Goal: Transaction & Acquisition: Purchase product/service

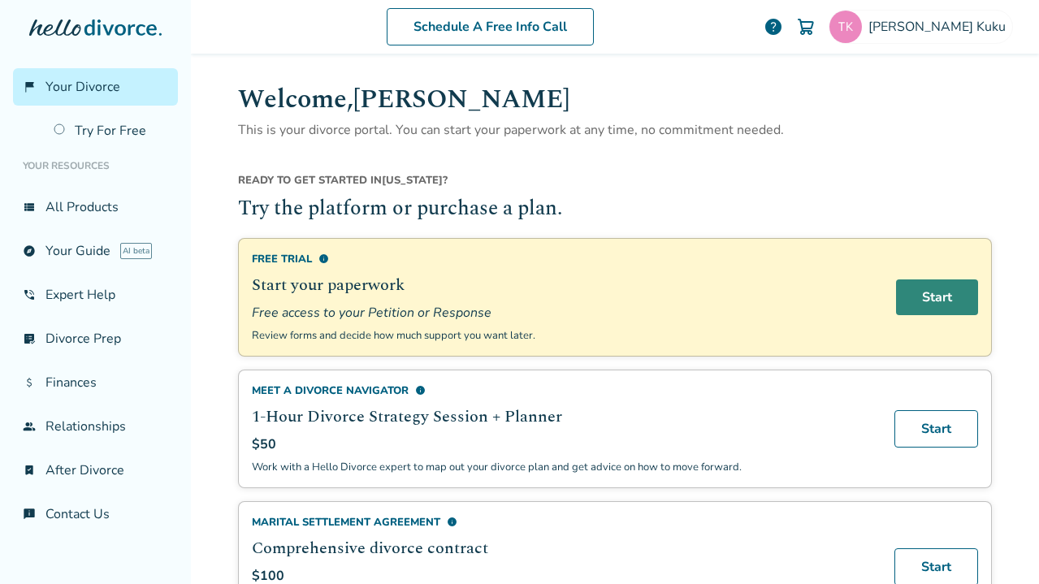
click at [939, 305] on link "Start" at bounding box center [937, 297] width 82 height 36
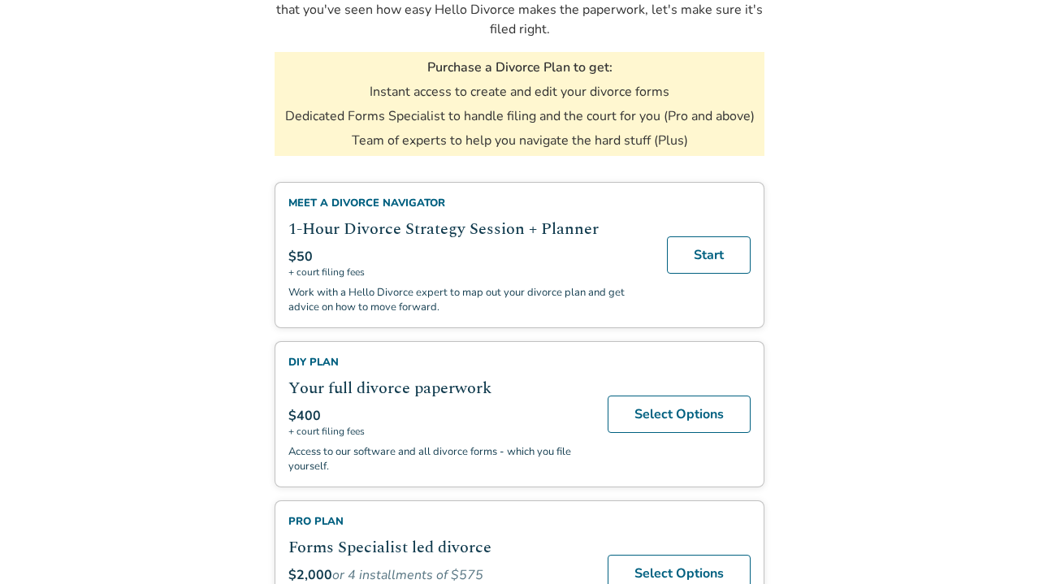
scroll to position [226, 0]
click at [651, 415] on link "Select Options" at bounding box center [679, 413] width 143 height 37
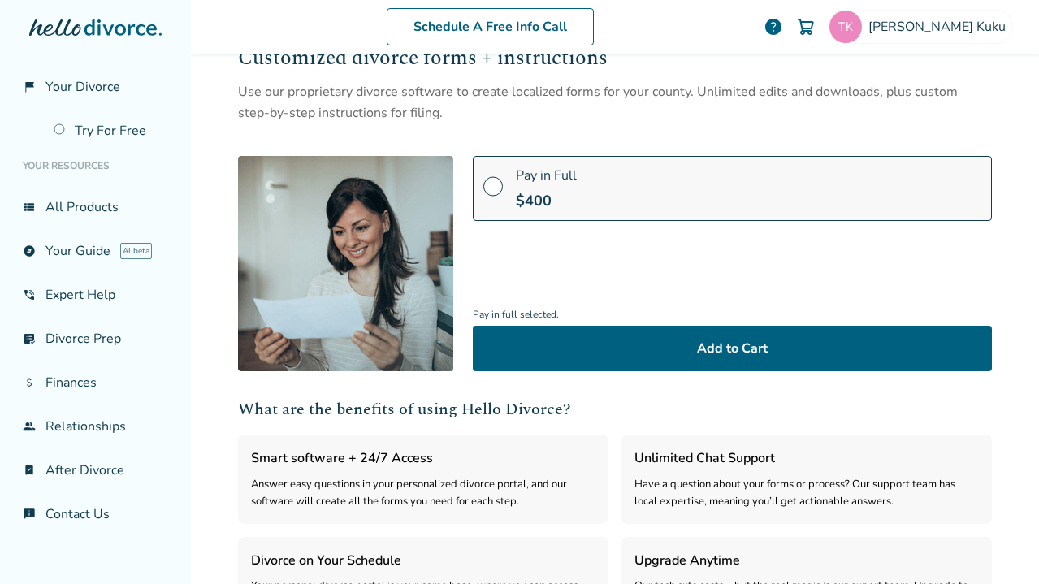
scroll to position [114, 0]
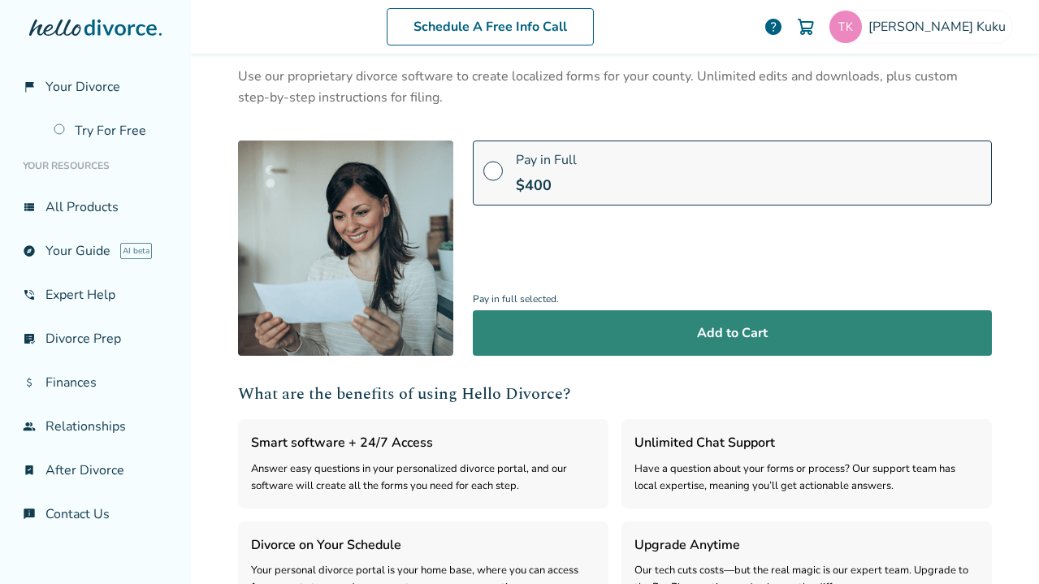
click at [646, 326] on button "Add to Cart" at bounding box center [732, 332] width 519 height 45
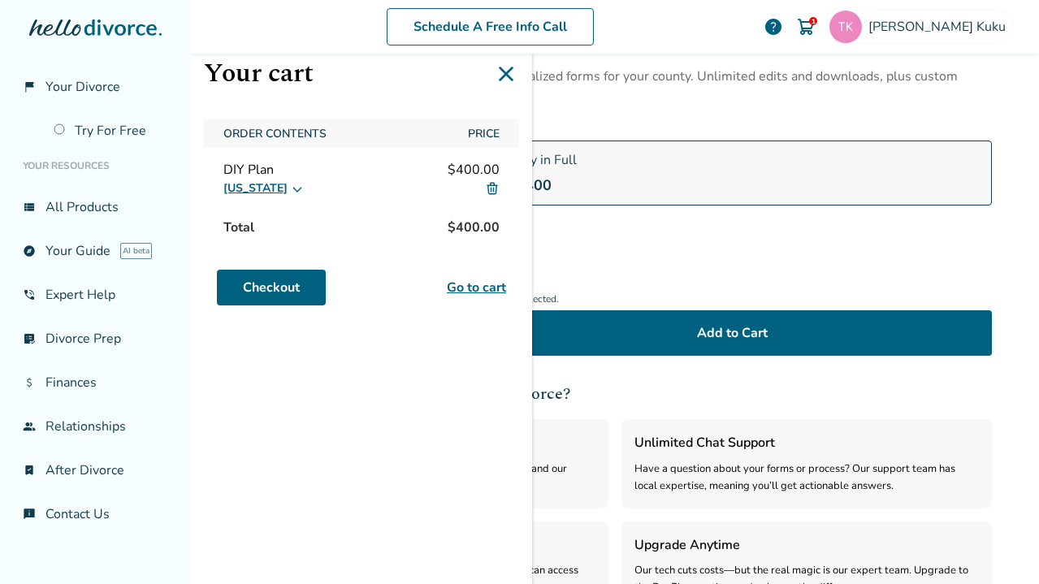
click at [477, 283] on link "Go to cart" at bounding box center [476, 287] width 59 height 19
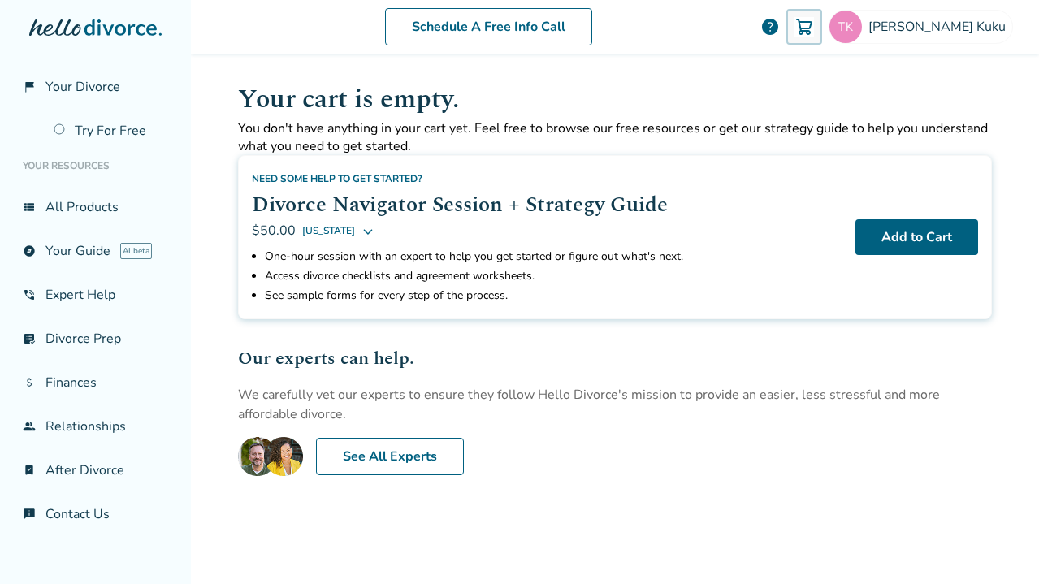
click at [822, 37] on div at bounding box center [804, 27] width 36 height 36
click at [84, 218] on link "view_list All Products" at bounding box center [95, 206] width 165 height 37
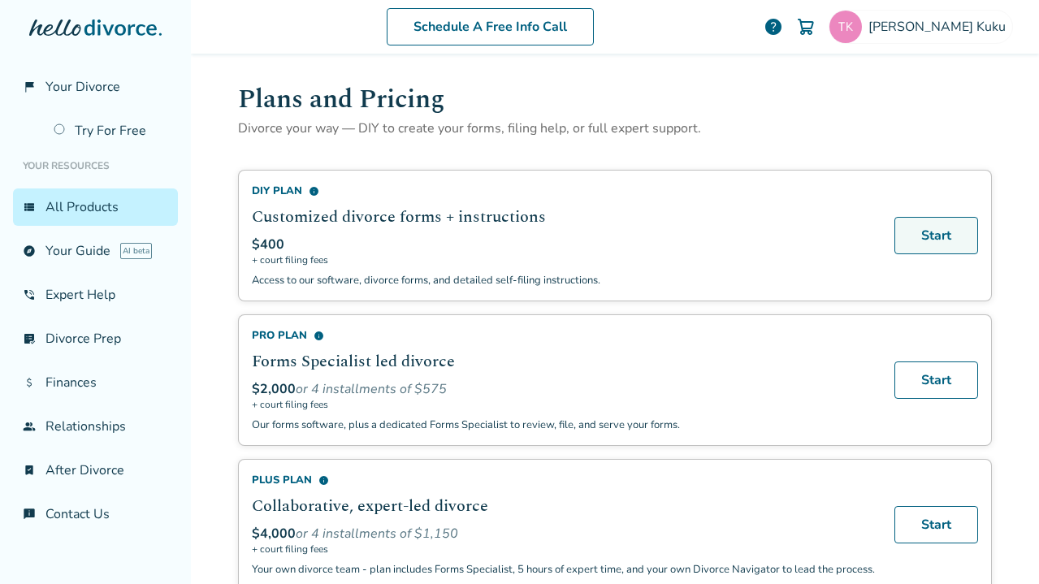
click at [915, 246] on link "Start" at bounding box center [936, 235] width 84 height 37
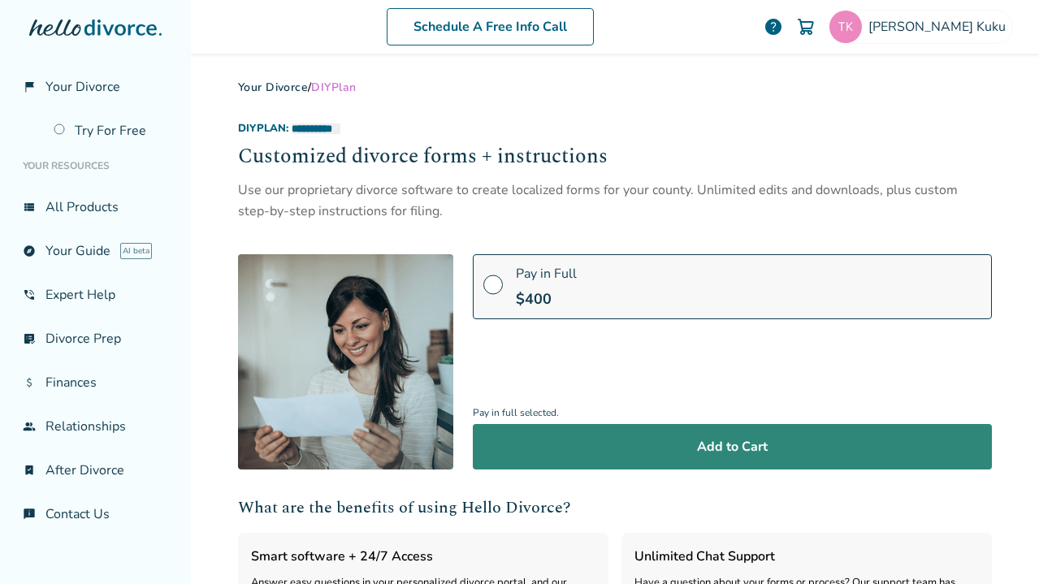
click at [788, 455] on button "Add to Cart" at bounding box center [732, 446] width 519 height 45
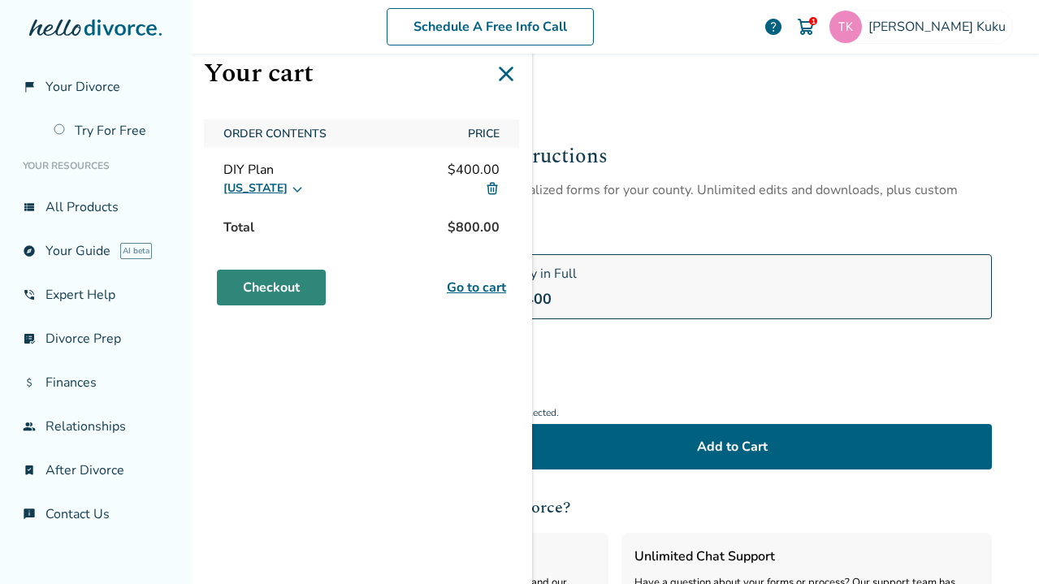
click at [314, 291] on link "Checkout" at bounding box center [271, 288] width 109 height 36
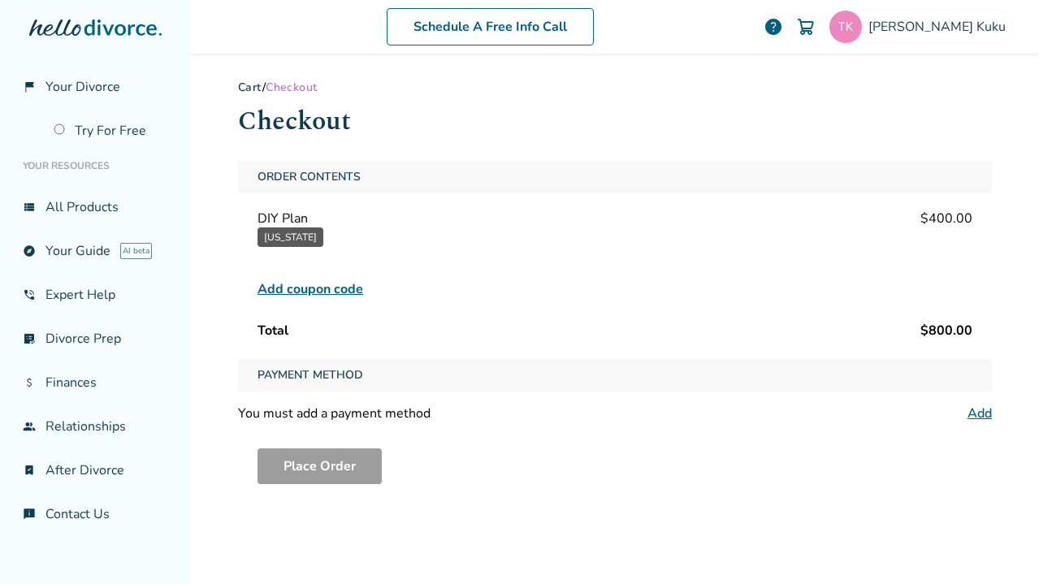
click at [246, 87] on link "Cart" at bounding box center [250, 87] width 24 height 15
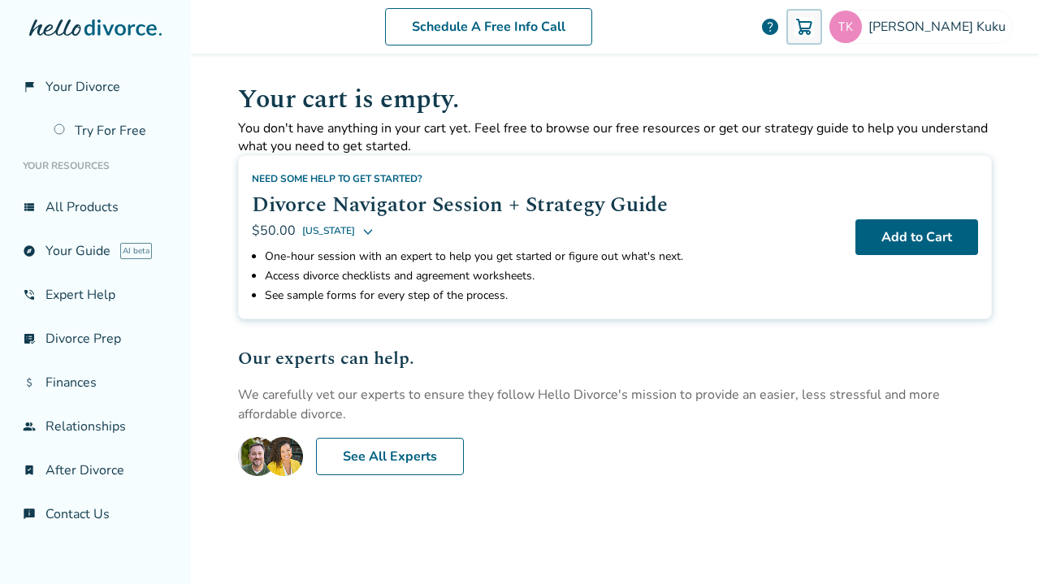
click at [822, 41] on div at bounding box center [804, 27] width 36 height 36
click at [97, 215] on link "view_list All Products" at bounding box center [95, 206] width 165 height 37
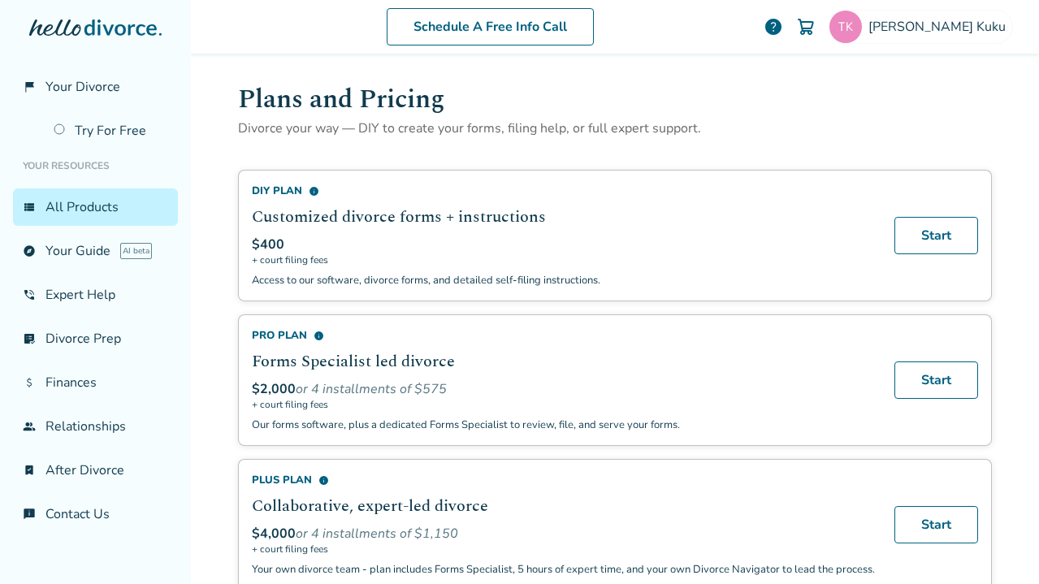
click at [816, 21] on img at bounding box center [805, 26] width 19 height 19
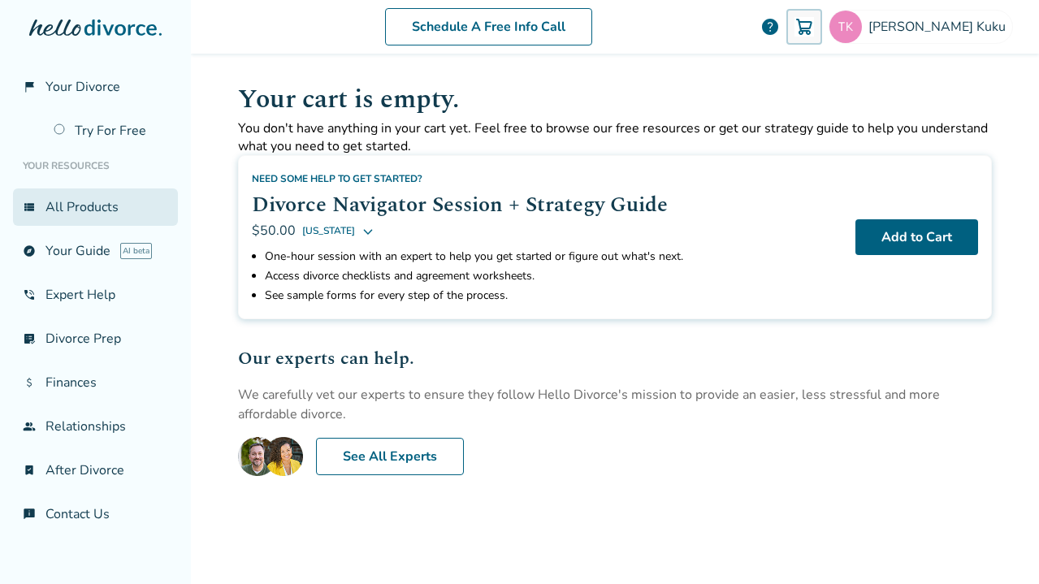
click at [64, 214] on link "view_list All Products" at bounding box center [95, 206] width 165 height 37
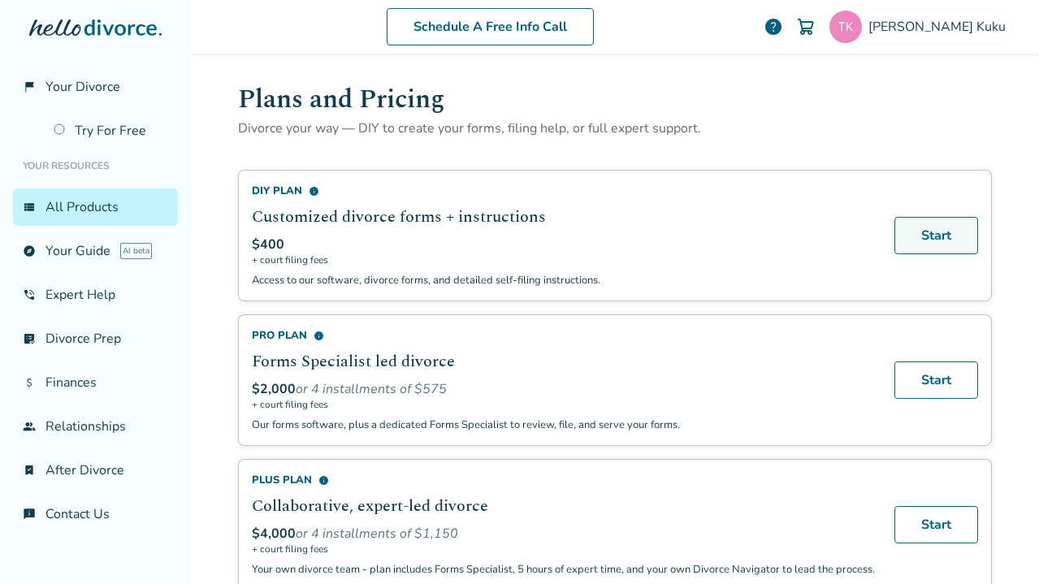
click at [933, 248] on link "Start" at bounding box center [936, 235] width 84 height 37
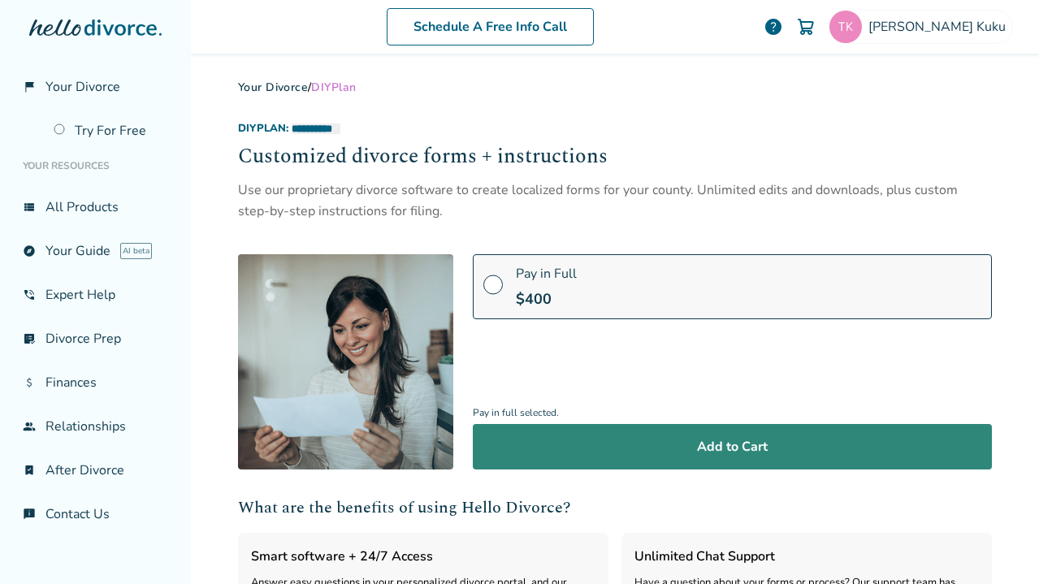
click at [889, 429] on button "Add to Cart" at bounding box center [732, 446] width 519 height 45
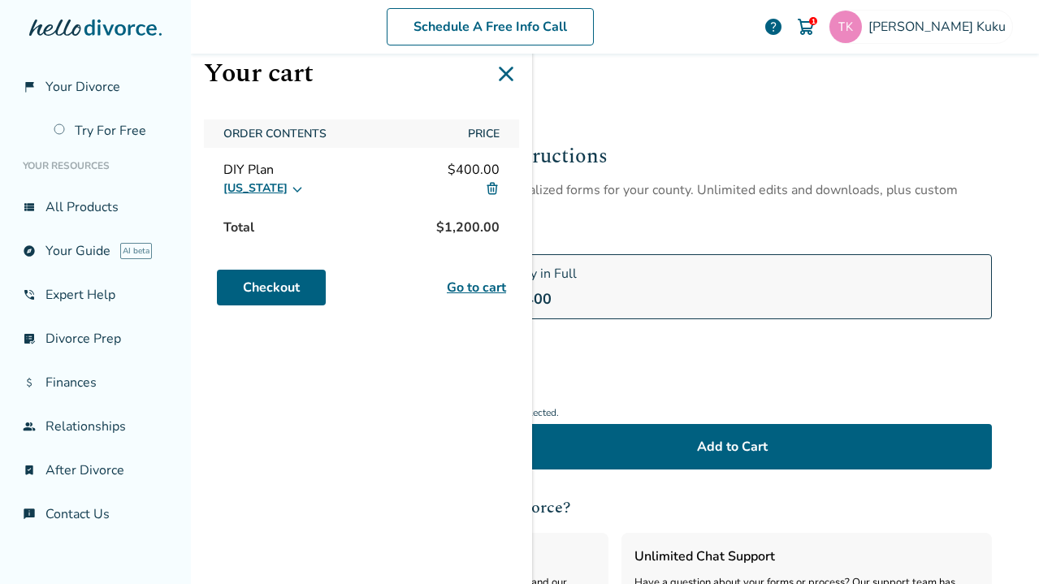
click at [275, 185] on button "[US_STATE]" at bounding box center [263, 188] width 80 height 19
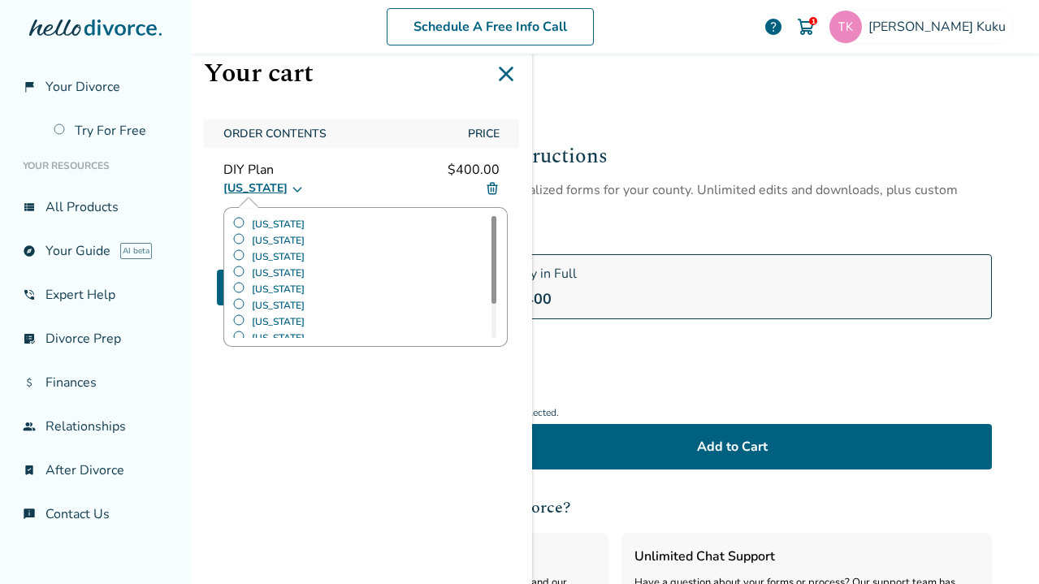
click at [369, 180] on div "California California Colorado Florida Georgia Illinois Indiana Maryland New Yo…" at bounding box center [361, 188] width 276 height 19
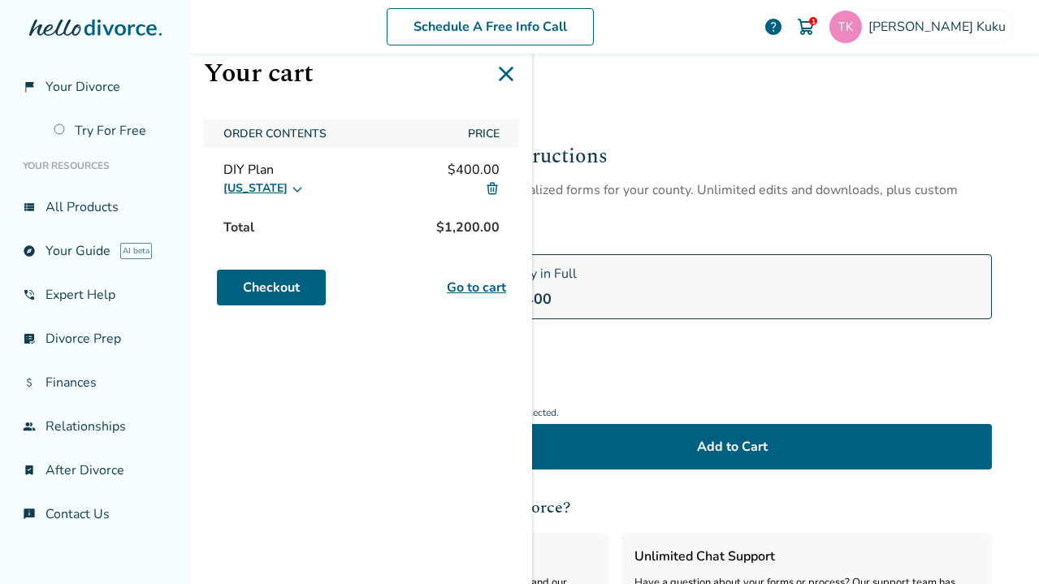
click at [493, 188] on img at bounding box center [492, 188] width 15 height 15
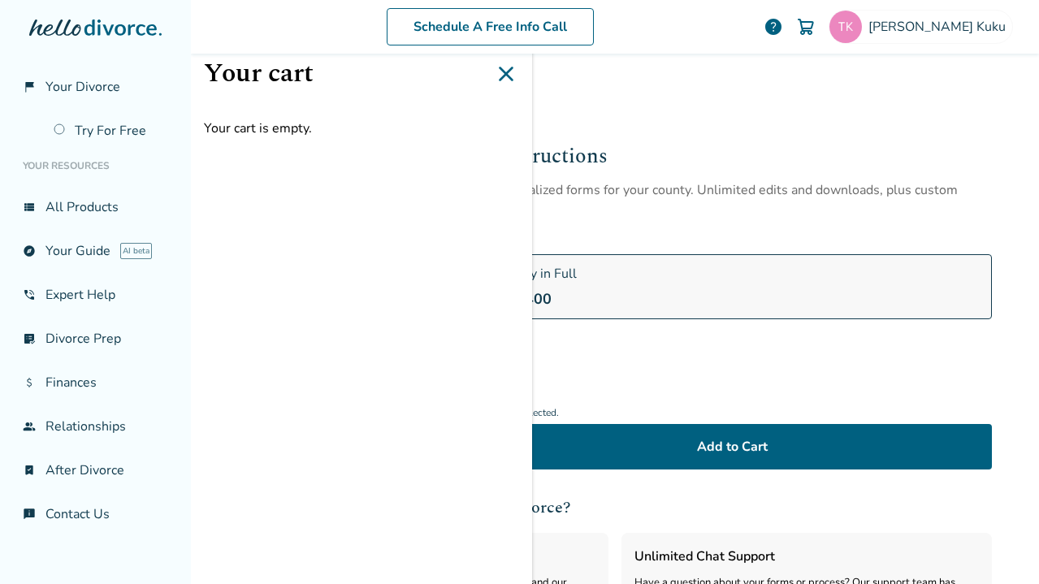
click at [502, 82] on icon at bounding box center [506, 74] width 26 height 26
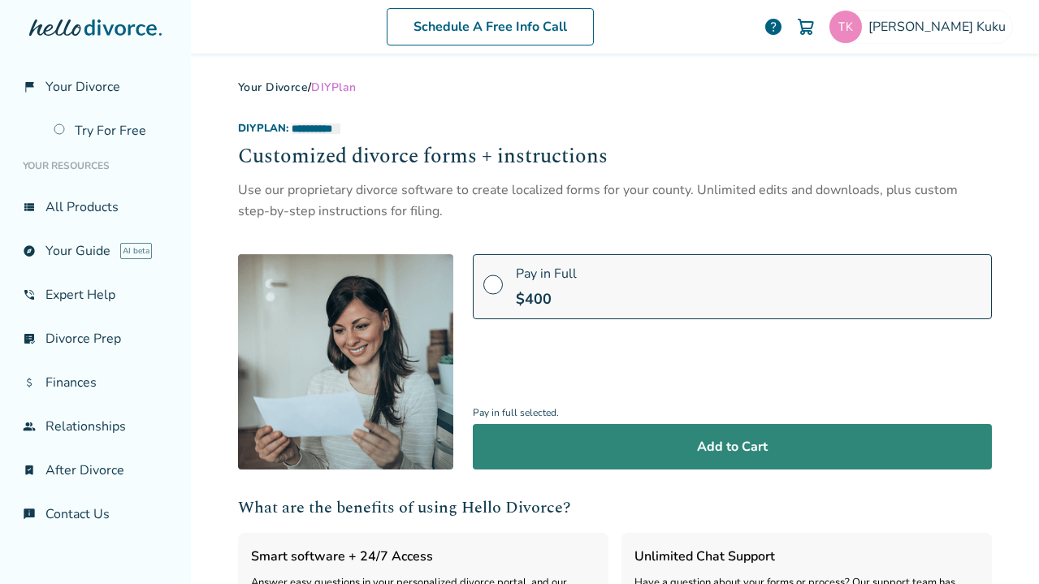
click at [610, 435] on button "Add to Cart" at bounding box center [732, 446] width 519 height 45
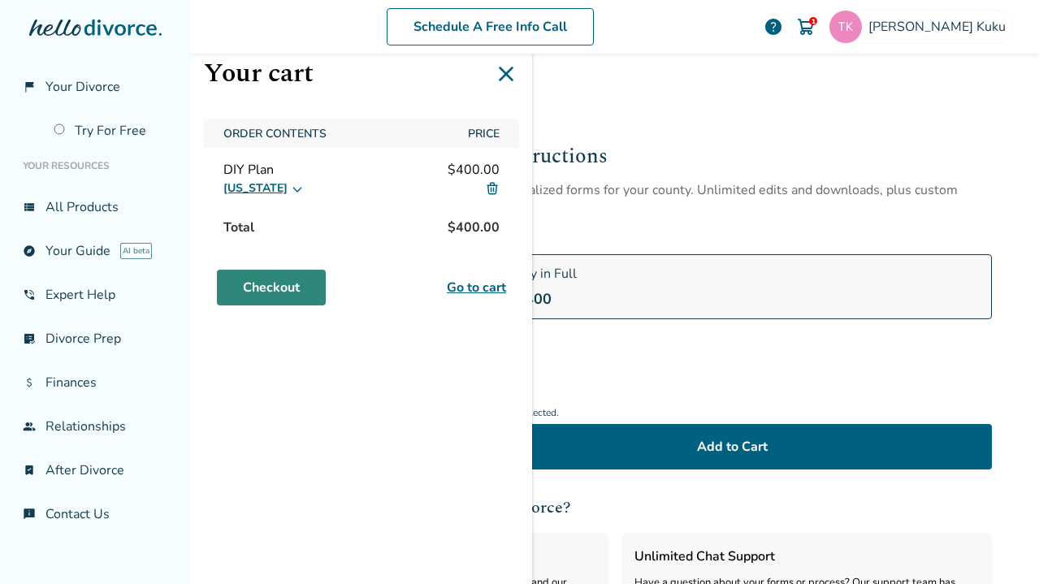
click at [269, 273] on link "Checkout" at bounding box center [271, 288] width 109 height 36
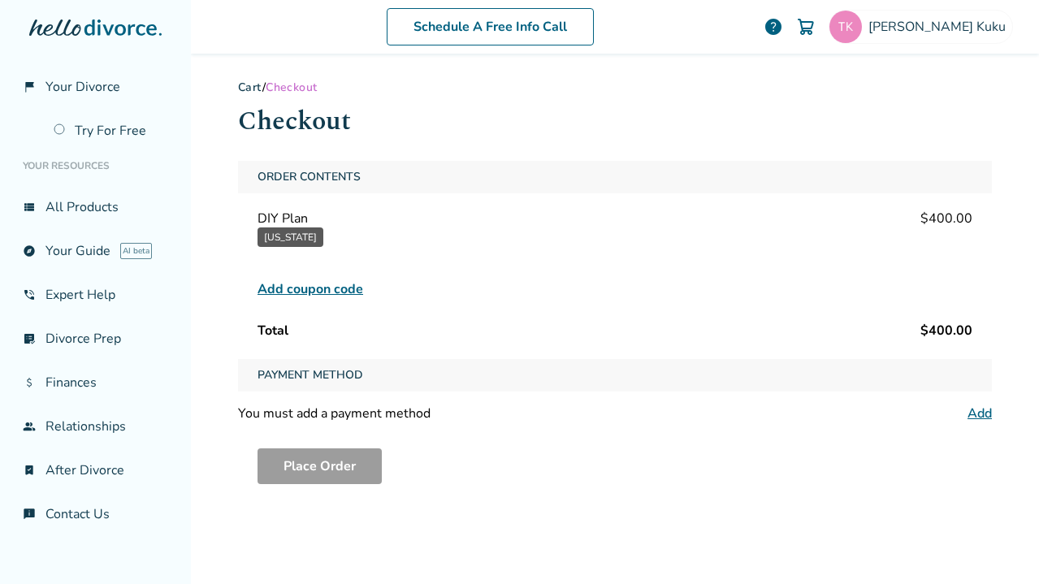
click at [277, 287] on span "Add coupon code" at bounding box center [310, 288] width 106 height 19
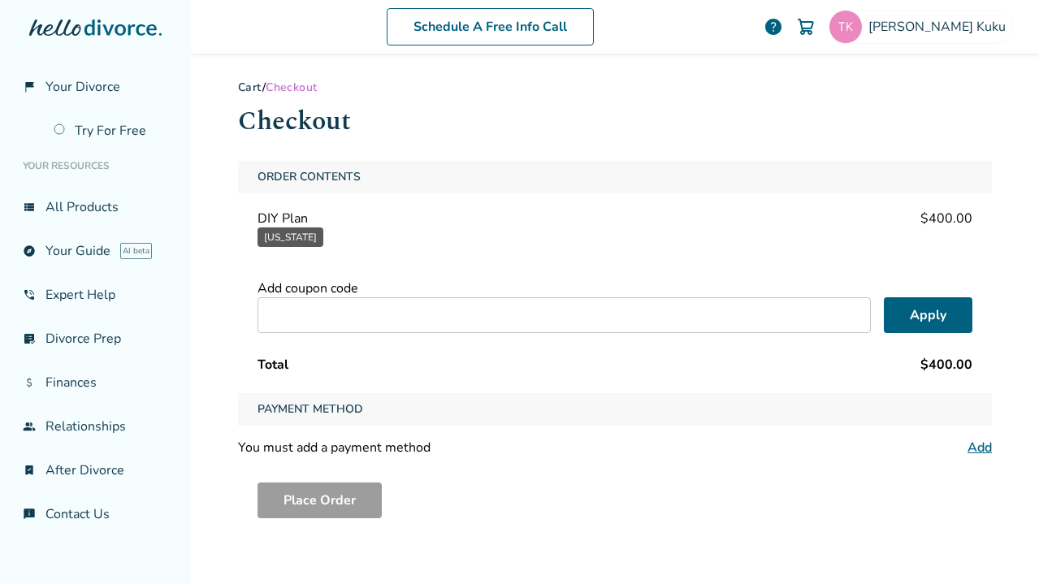
click at [288, 307] on input "text" at bounding box center [563, 315] width 613 height 36
type input "*****"
click at [898, 315] on button "Apply" at bounding box center [928, 315] width 89 height 36
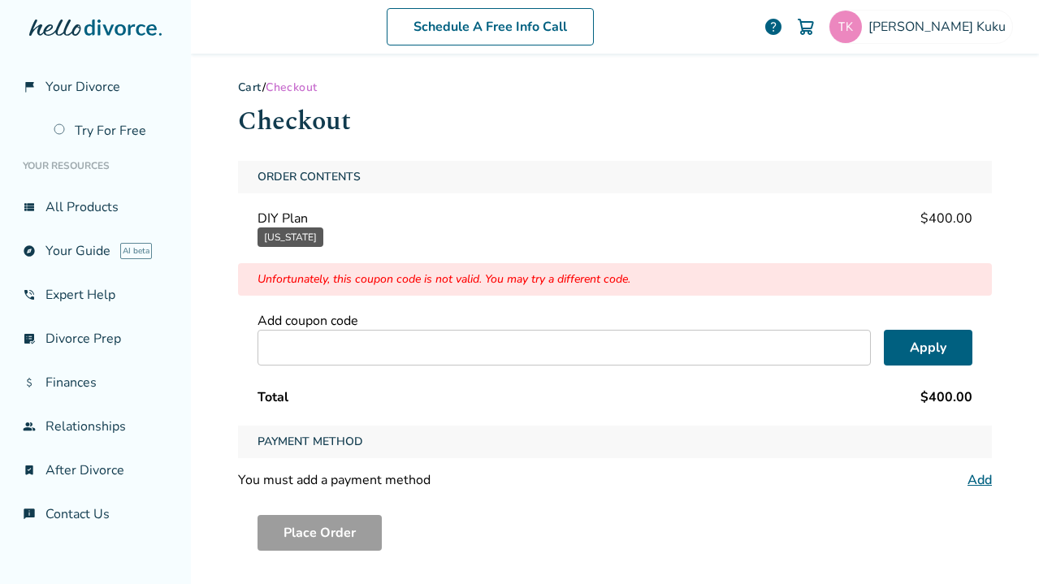
click at [387, 344] on input "text" at bounding box center [563, 348] width 613 height 36
click at [901, 359] on button "Apply" at bounding box center [928, 348] width 89 height 36
click at [319, 346] on input "*****" at bounding box center [563, 348] width 613 height 36
type input "*"
click at [928, 355] on button "Apply" at bounding box center [928, 348] width 89 height 36
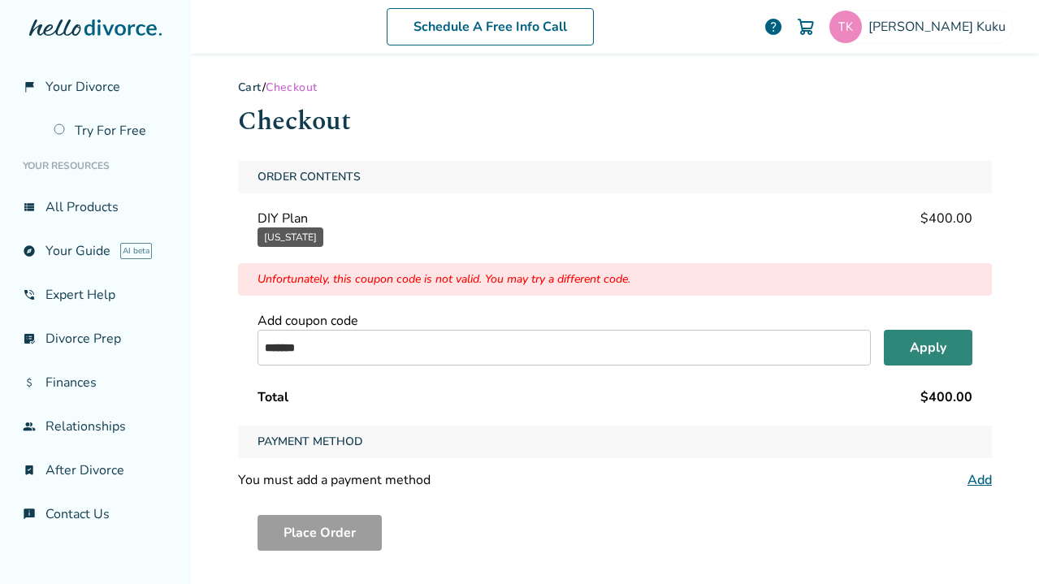
click at [928, 355] on button "Apply" at bounding box center [928, 348] width 89 height 36
click at [361, 356] on input "*******" at bounding box center [563, 348] width 613 height 36
type input "*"
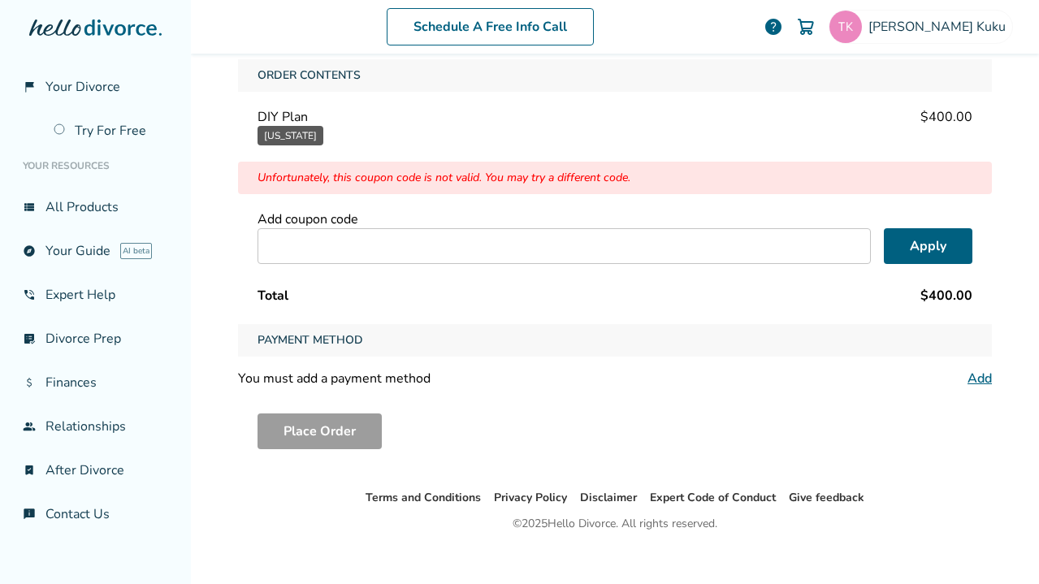
scroll to position [110, 0]
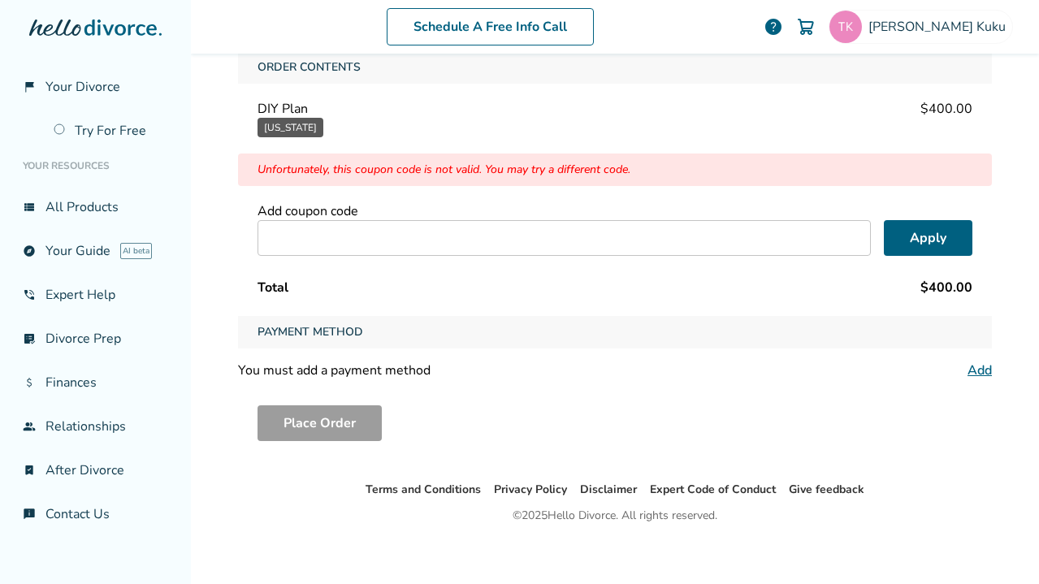
click at [982, 370] on link "Add" at bounding box center [979, 370] width 24 height 18
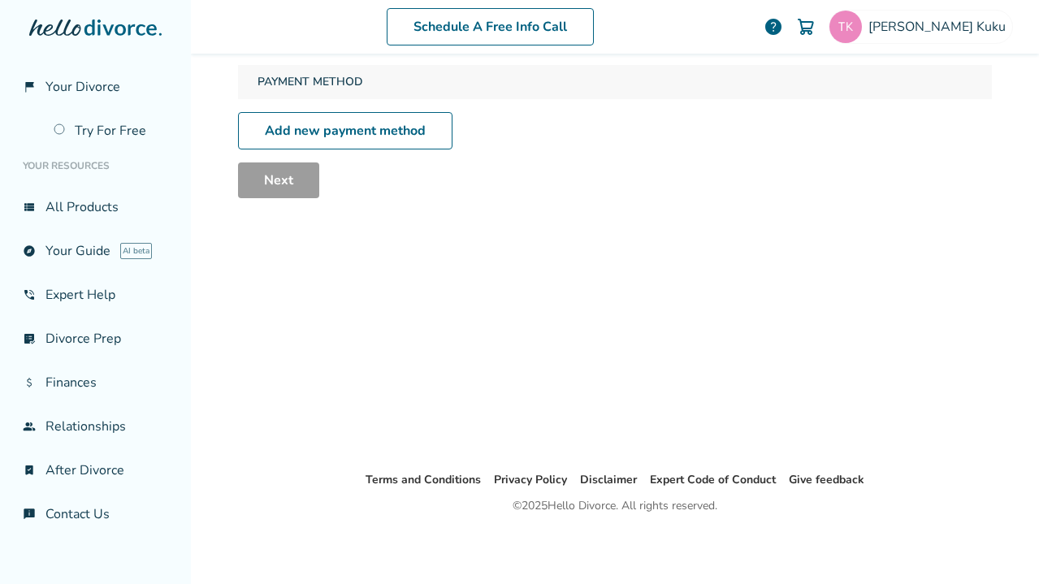
scroll to position [80, 0]
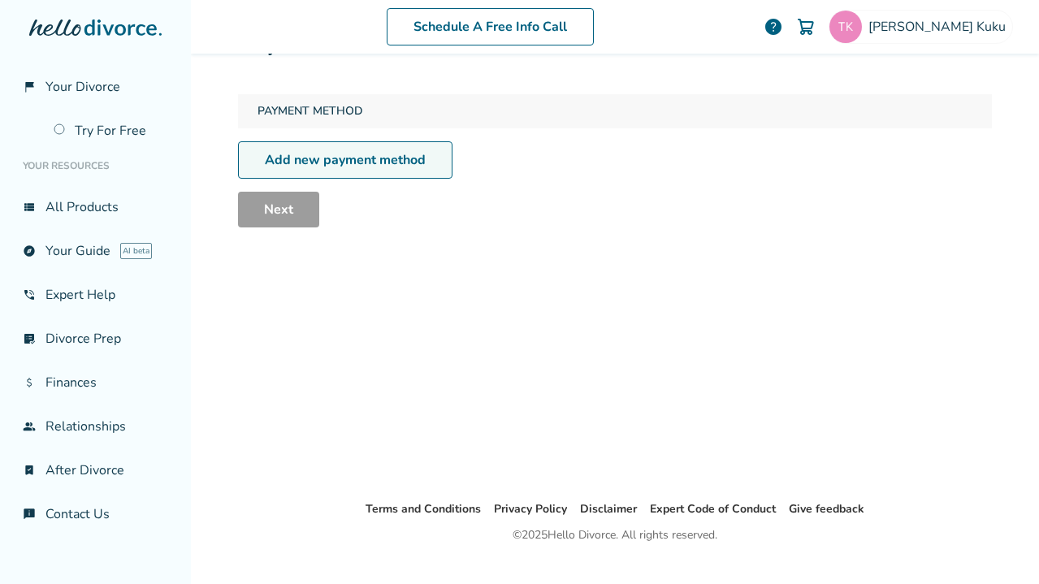
click at [423, 161] on link "Add new payment method" at bounding box center [345, 159] width 214 height 37
select select "**"
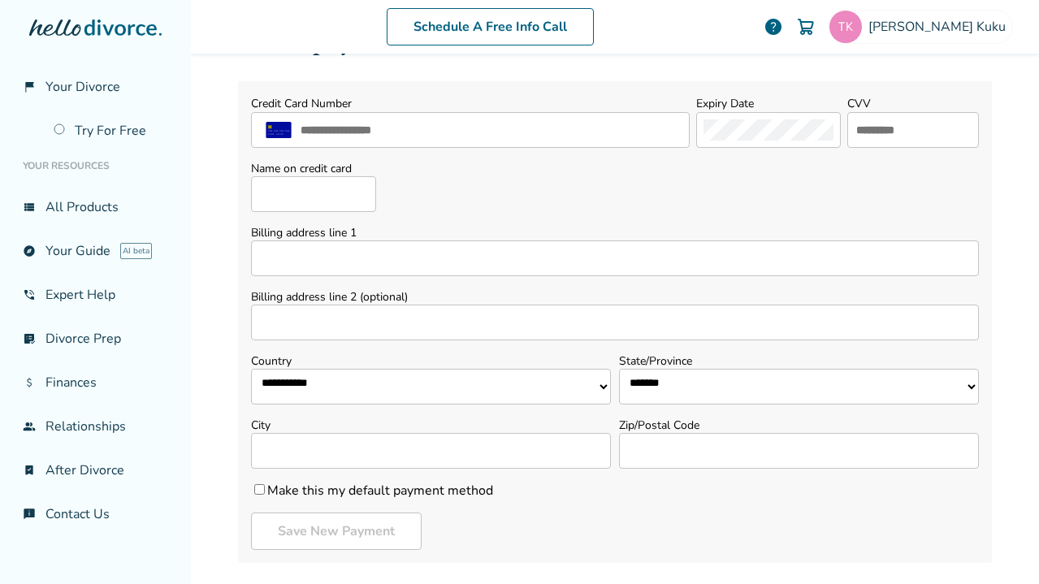
click at [522, 140] on div at bounding box center [470, 130] width 439 height 36
click at [682, 130] on div at bounding box center [682, 130] width 0 height 0
type input "**********"
type input "***"
type input "**********"
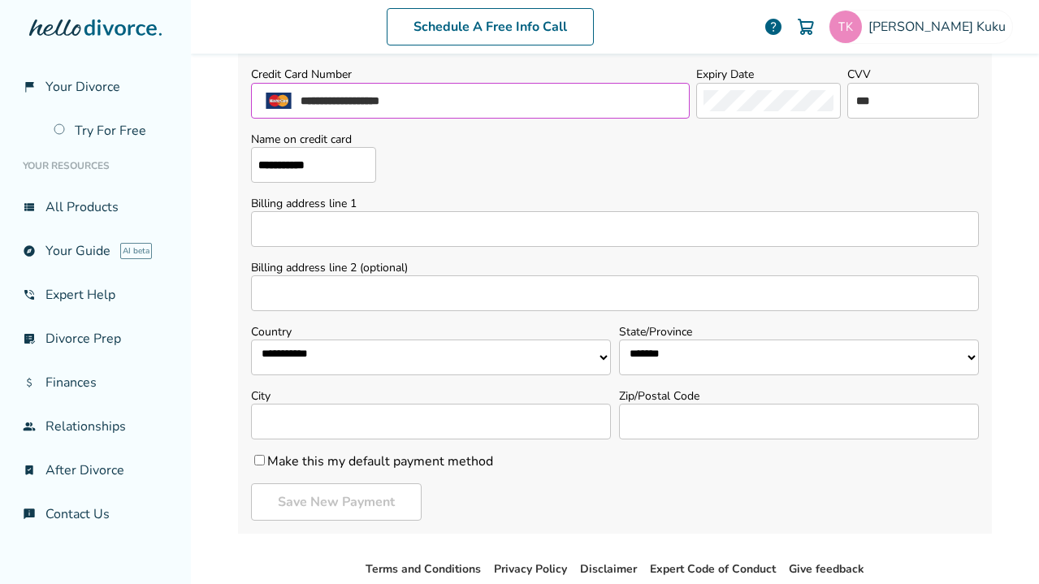
scroll to position [110, 0]
click at [618, 239] on input "Billing address line 1" at bounding box center [615, 228] width 728 height 36
type input "**********"
select select "**"
type input "**********"
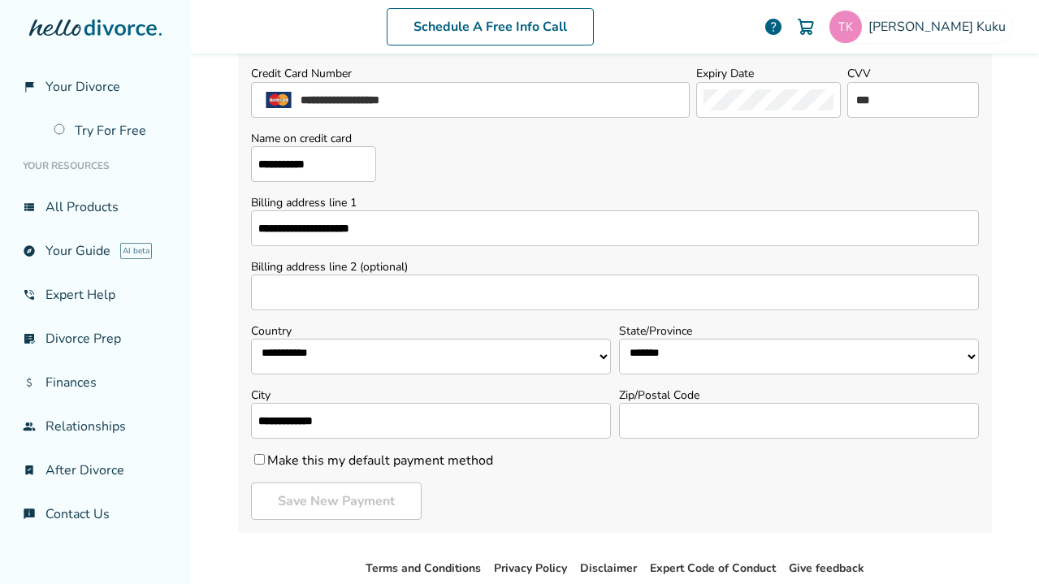
type input "*****"
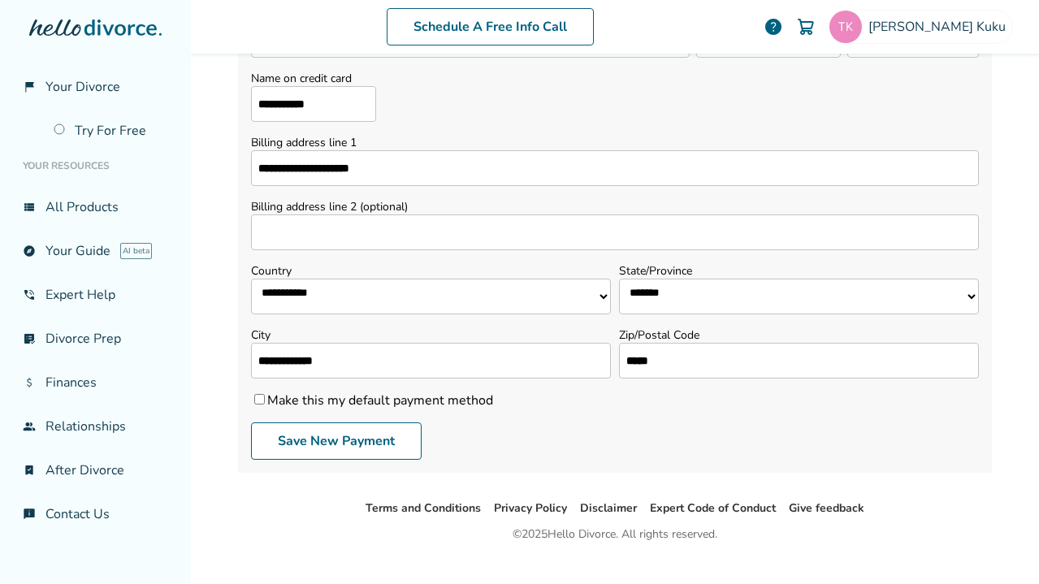
scroll to position [197, 0]
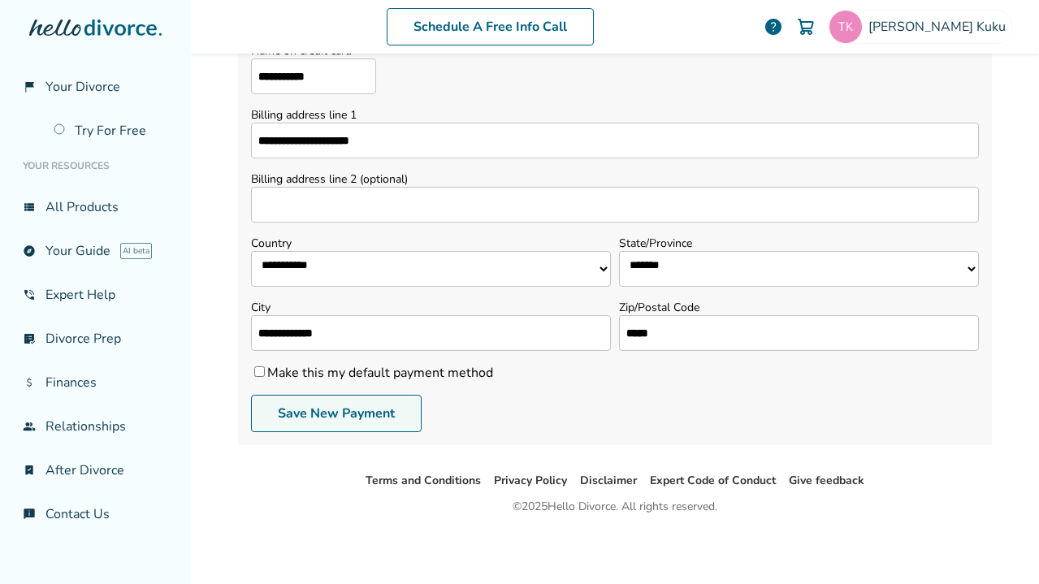
click at [353, 421] on button "Save New Payment" at bounding box center [336, 413] width 171 height 37
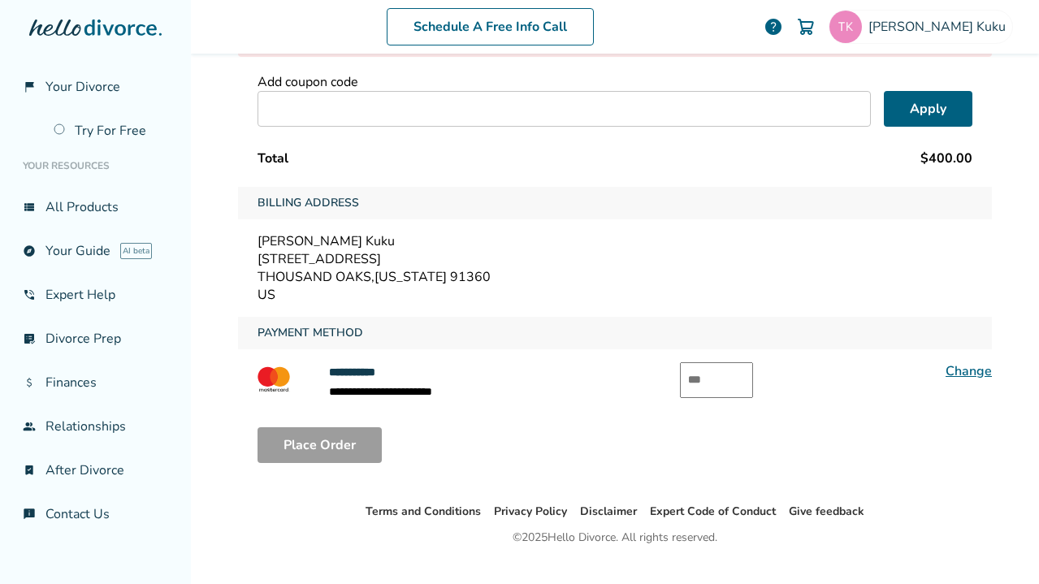
scroll to position [243, 0]
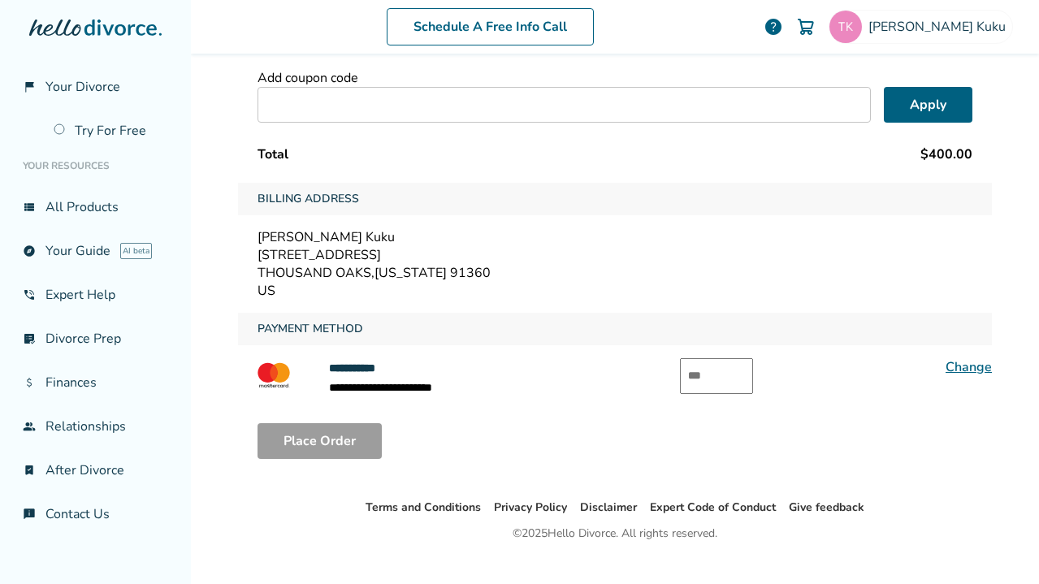
click at [732, 372] on input "text" at bounding box center [716, 376] width 73 height 36
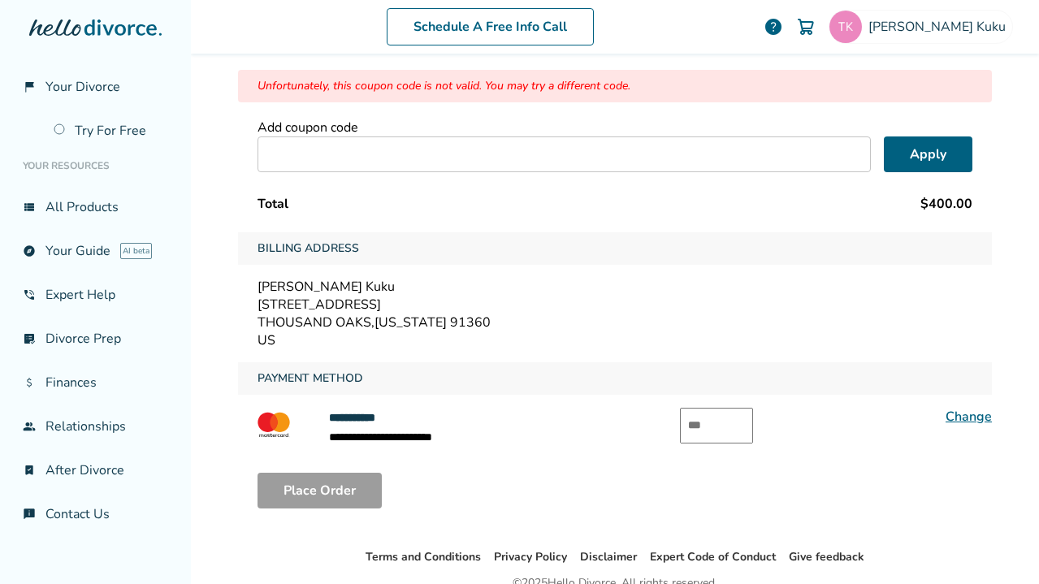
scroll to position [197, 0]
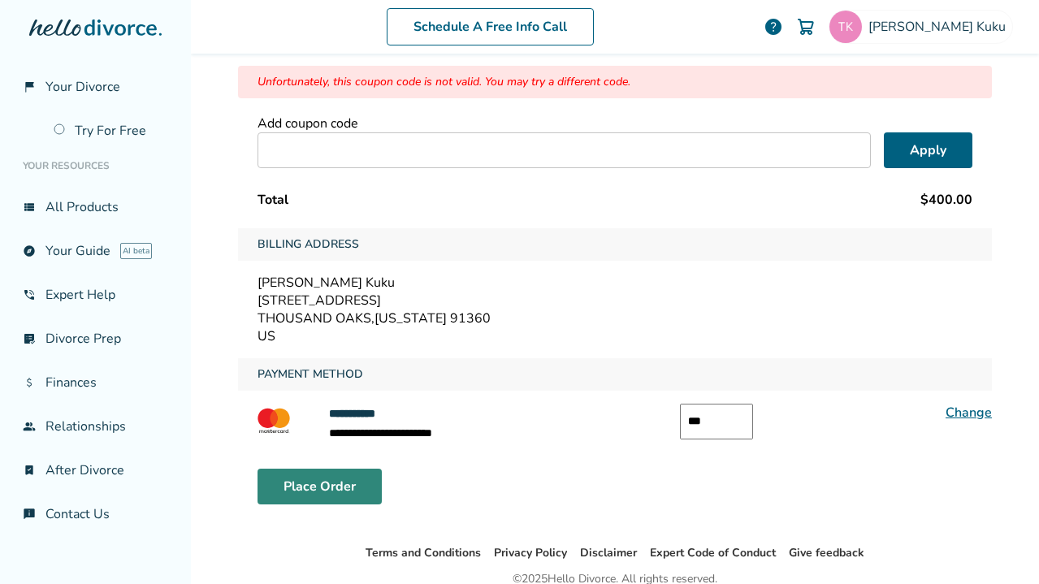
type input "***"
click at [357, 482] on button "Place Order" at bounding box center [319, 487] width 124 height 36
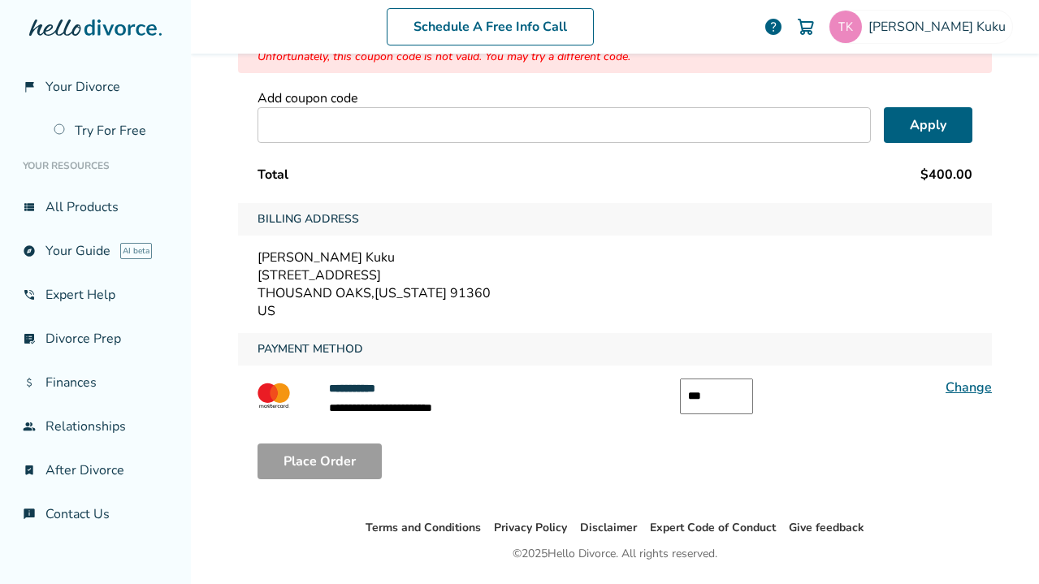
scroll to position [267, 0]
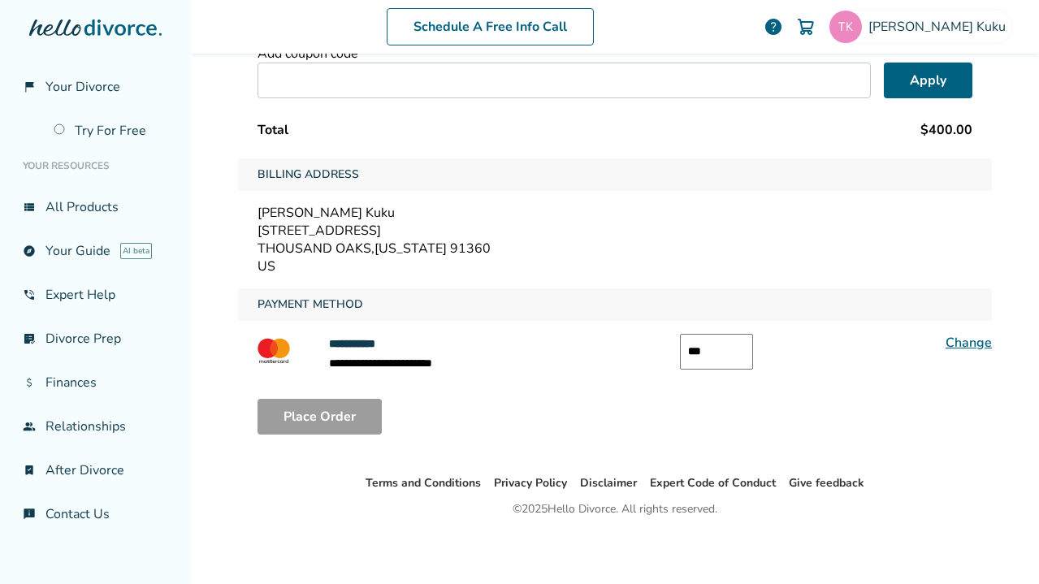
click at [501, 413] on div "Place Order" at bounding box center [615, 417] width 754 height 62
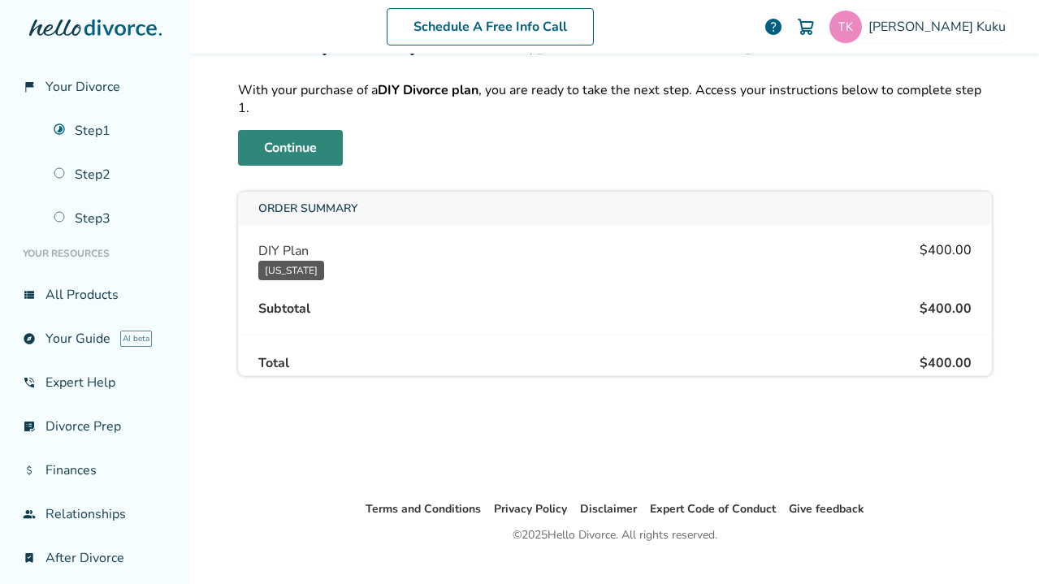
click at [320, 137] on link "Continue" at bounding box center [290, 148] width 105 height 36
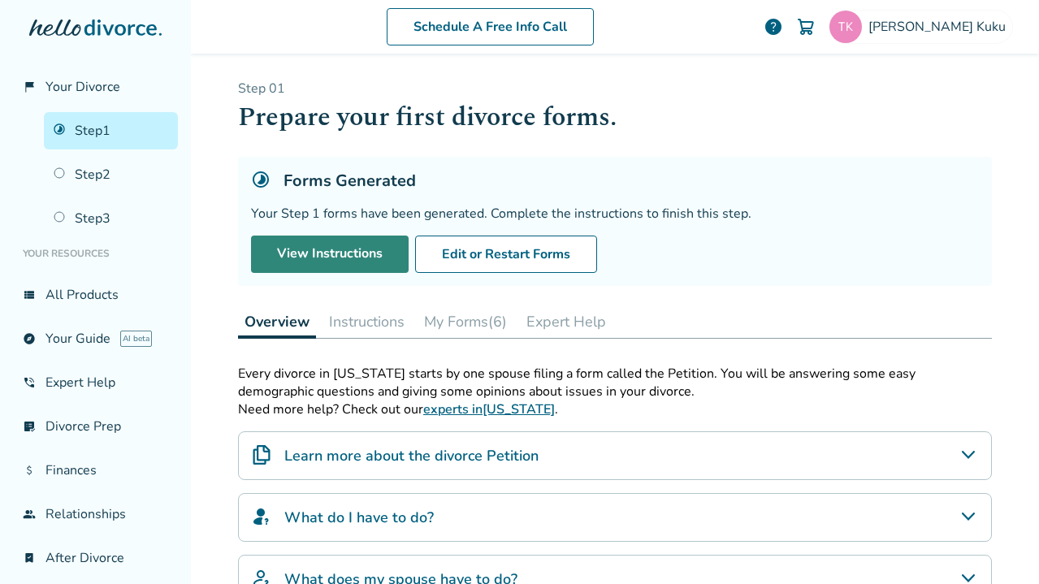
click at [377, 257] on link "View Instructions" at bounding box center [330, 254] width 158 height 37
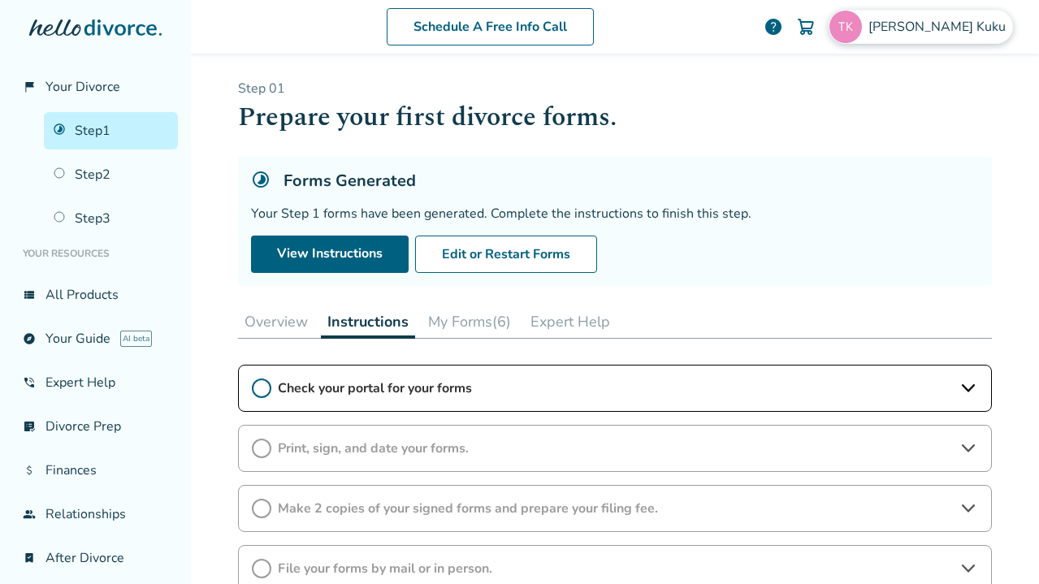
click at [862, 35] on img at bounding box center [845, 27] width 32 height 32
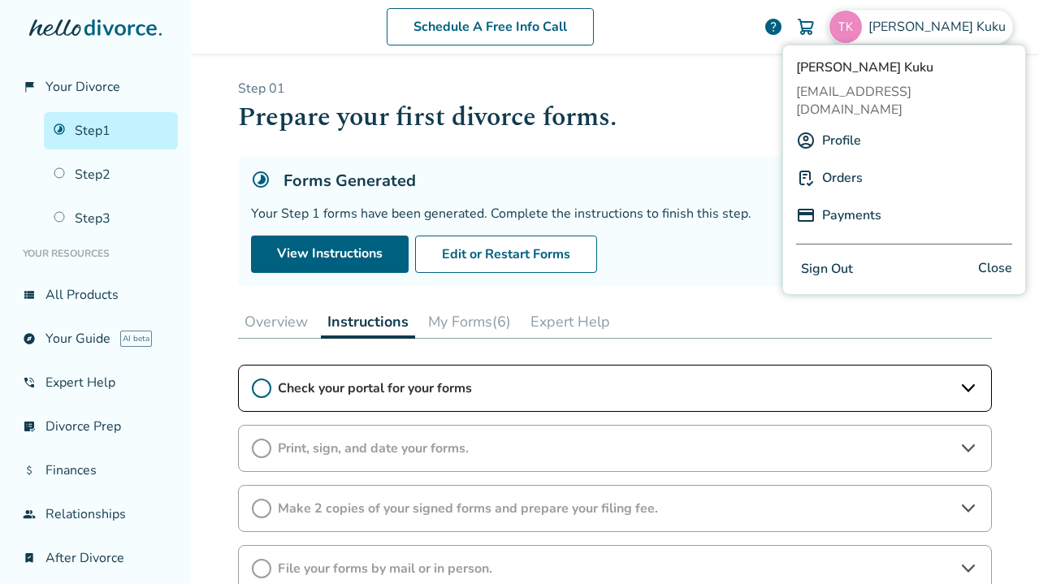
click at [823, 162] on link "Orders" at bounding box center [842, 177] width 41 height 31
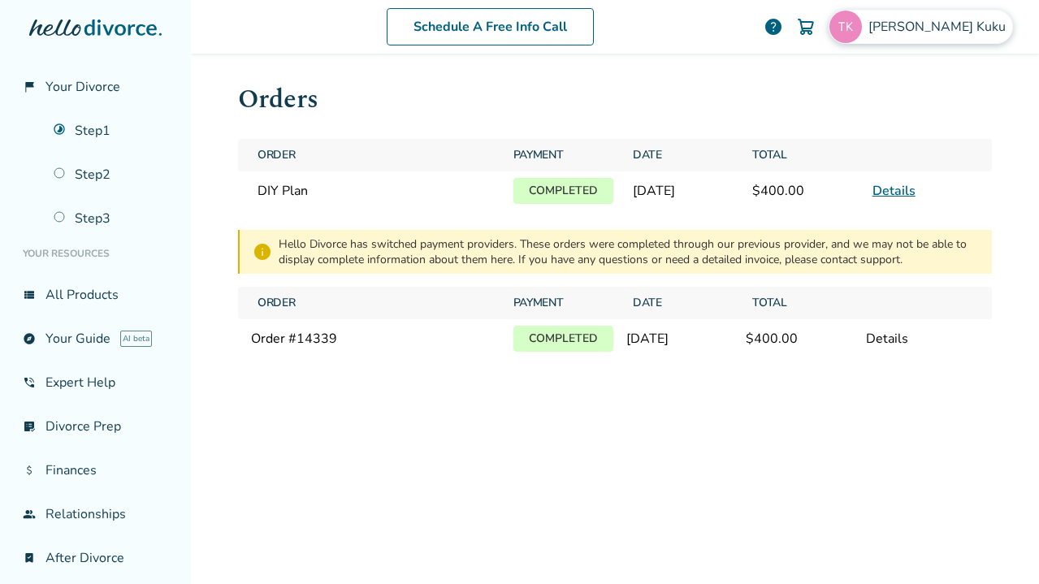
click at [862, 34] on img at bounding box center [845, 27] width 32 height 32
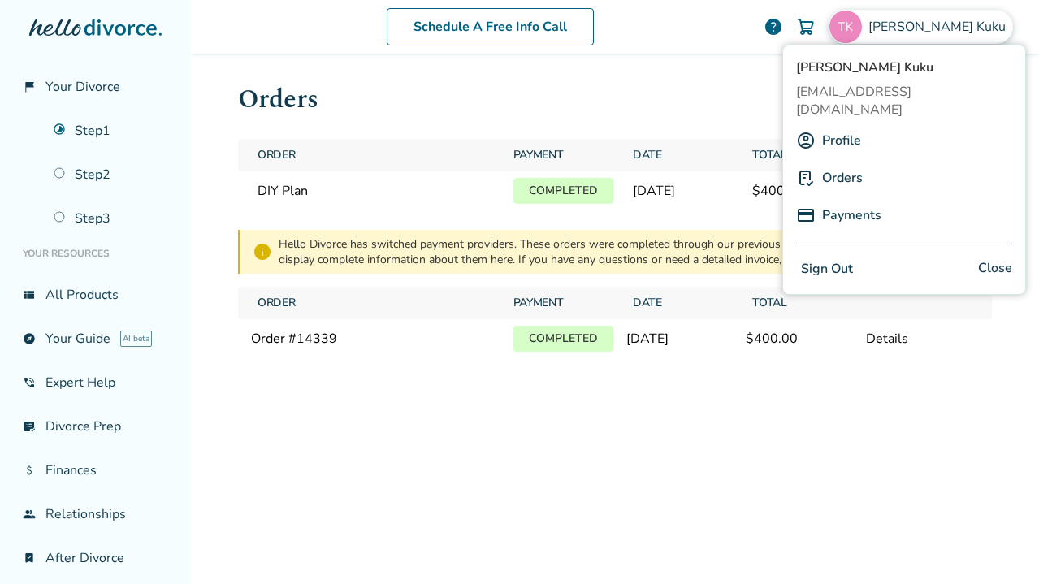
click at [854, 126] on link "Profile" at bounding box center [841, 140] width 39 height 31
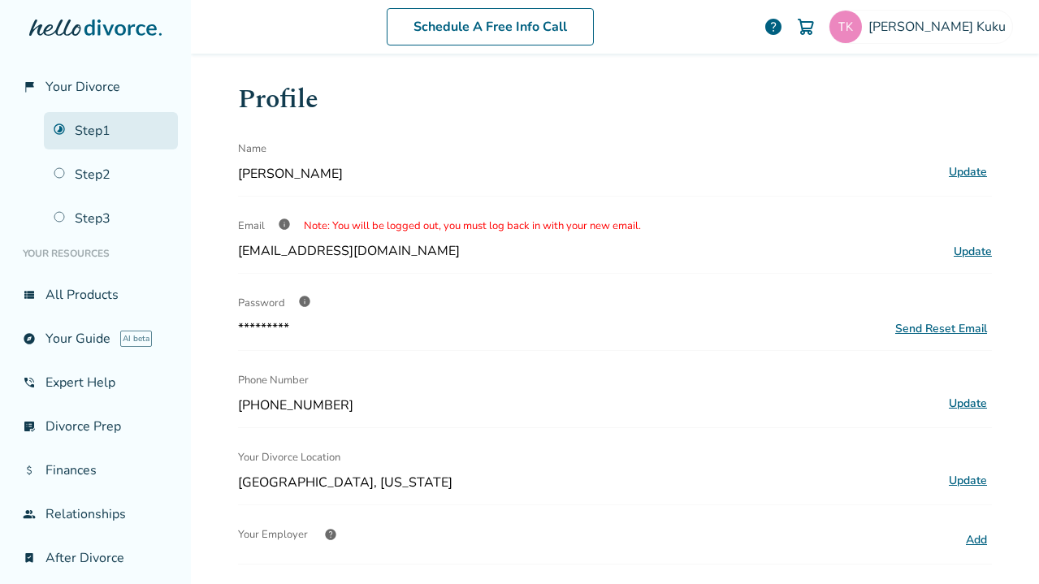
click at [104, 128] on link "Step 1" at bounding box center [111, 130] width 134 height 37
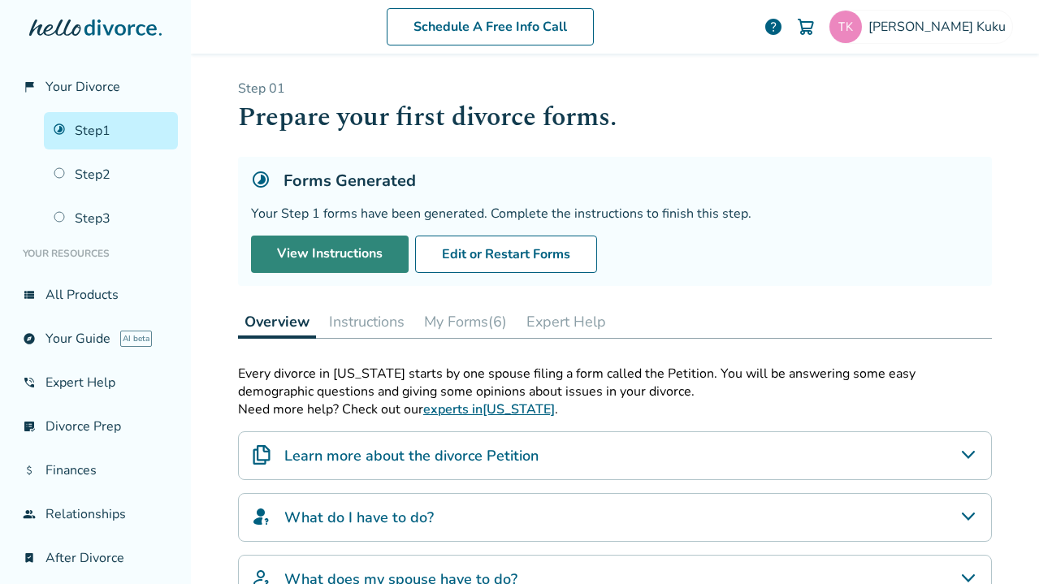
click at [333, 258] on link "View Instructions" at bounding box center [330, 254] width 158 height 37
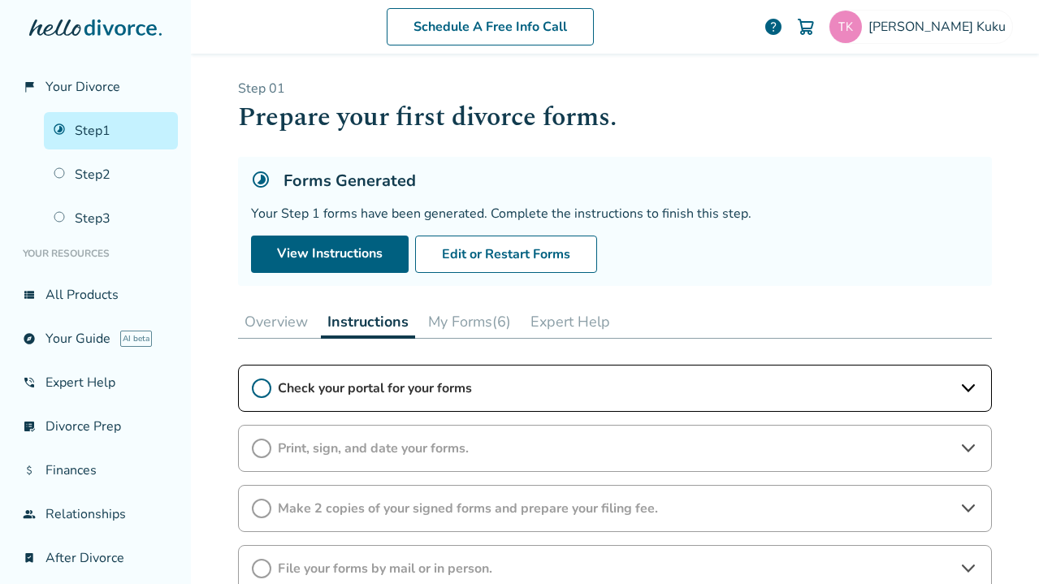
click at [979, 388] on div "Check your portal for your forms" at bounding box center [615, 388] width 754 height 47
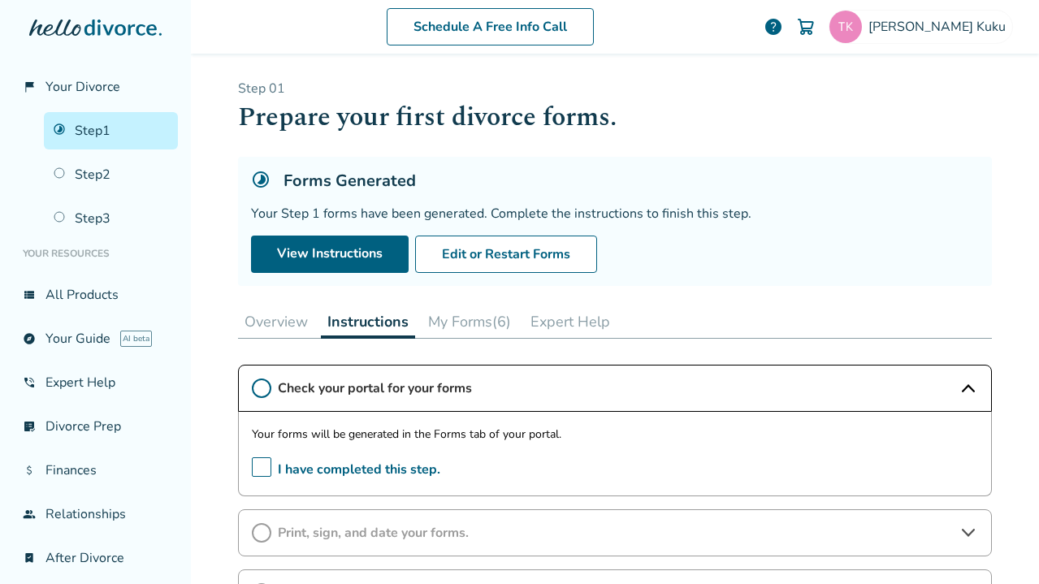
click at [783, 29] on span "help" at bounding box center [773, 26] width 19 height 19
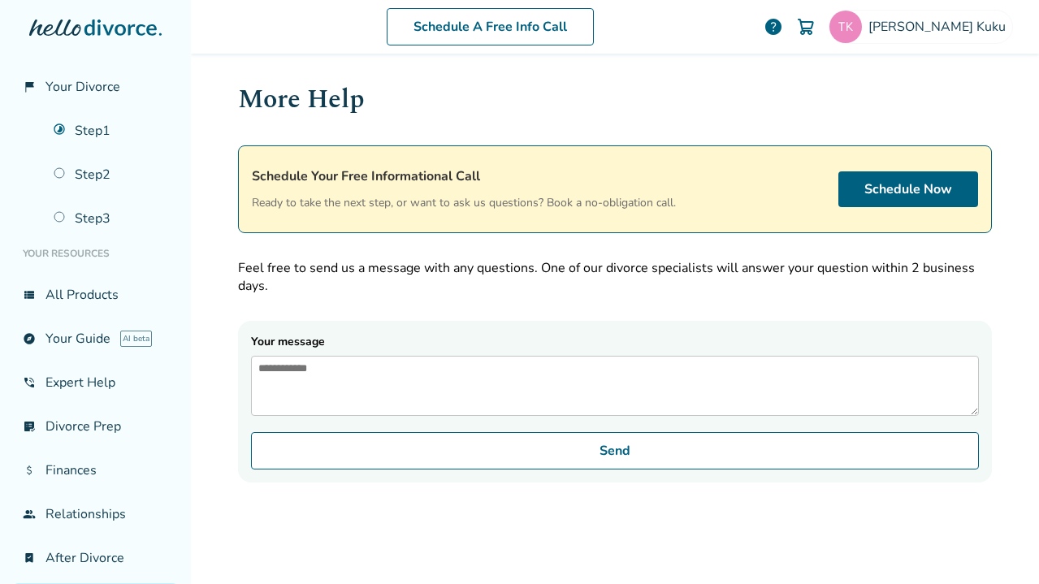
click at [497, 405] on textarea "Your message" at bounding box center [615, 386] width 728 height 60
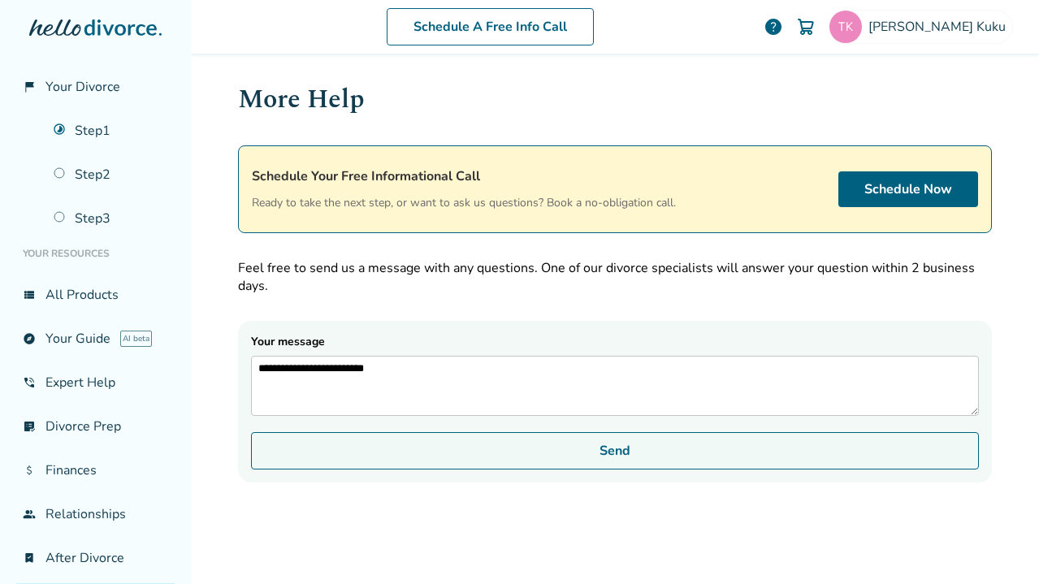
type textarea "**********"
click at [536, 461] on button "Send" at bounding box center [615, 450] width 728 height 37
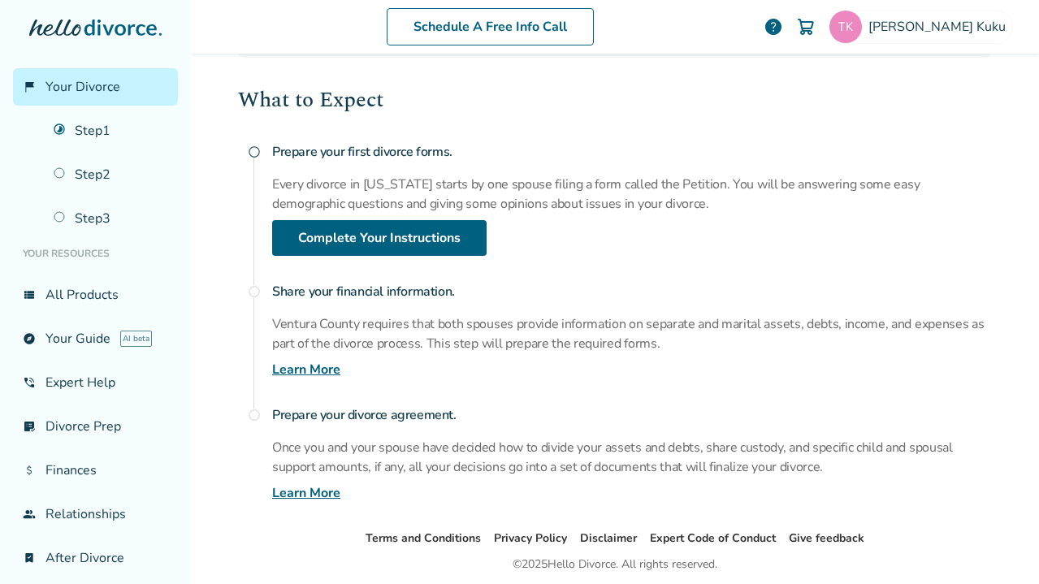
scroll to position [180, 0]
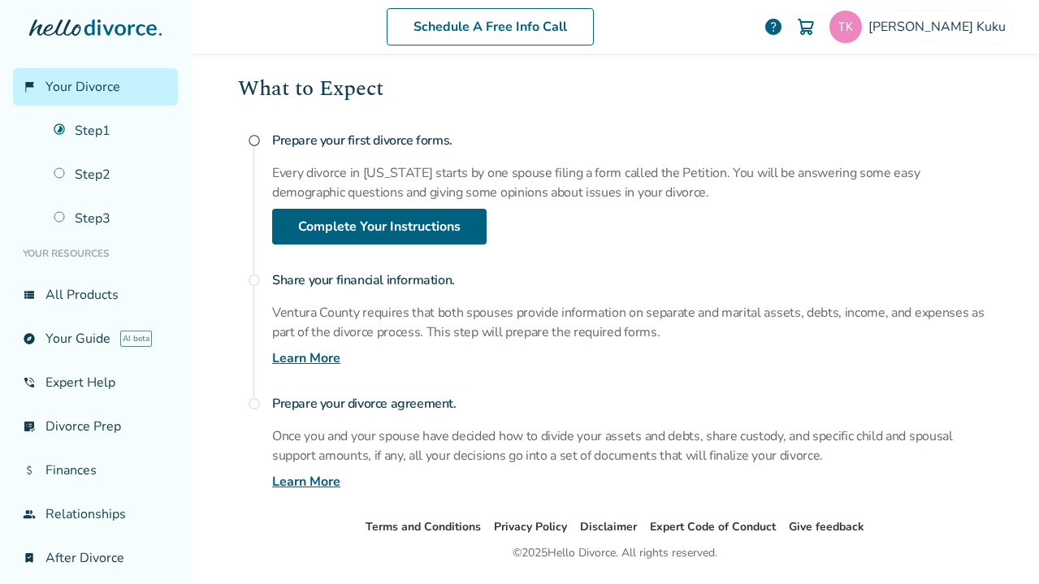
click at [92, 89] on span "Your Divorce" at bounding box center [82, 87] width 75 height 18
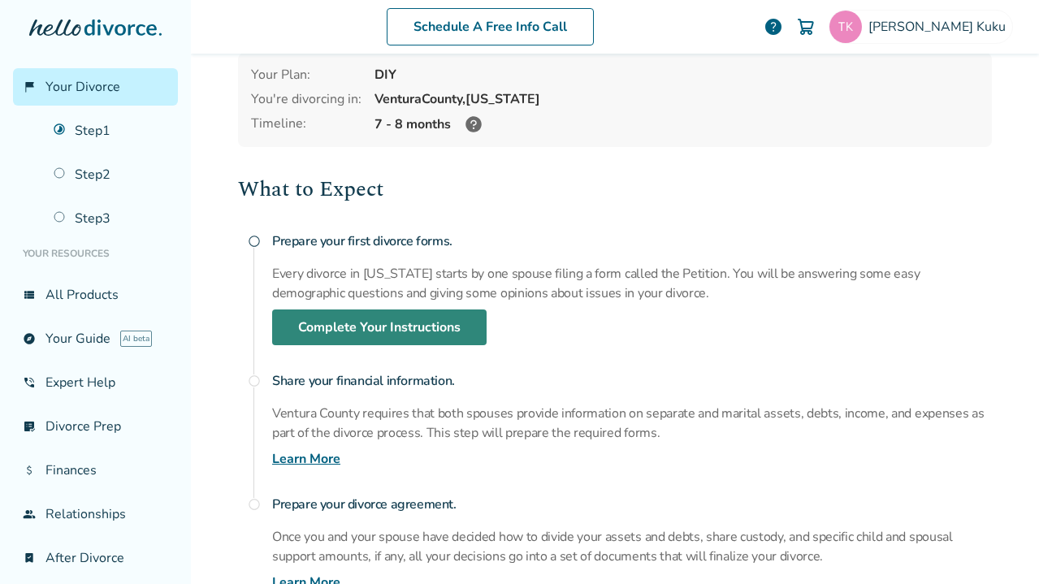
click at [323, 328] on link "Complete Your Instructions" at bounding box center [379, 327] width 214 height 36
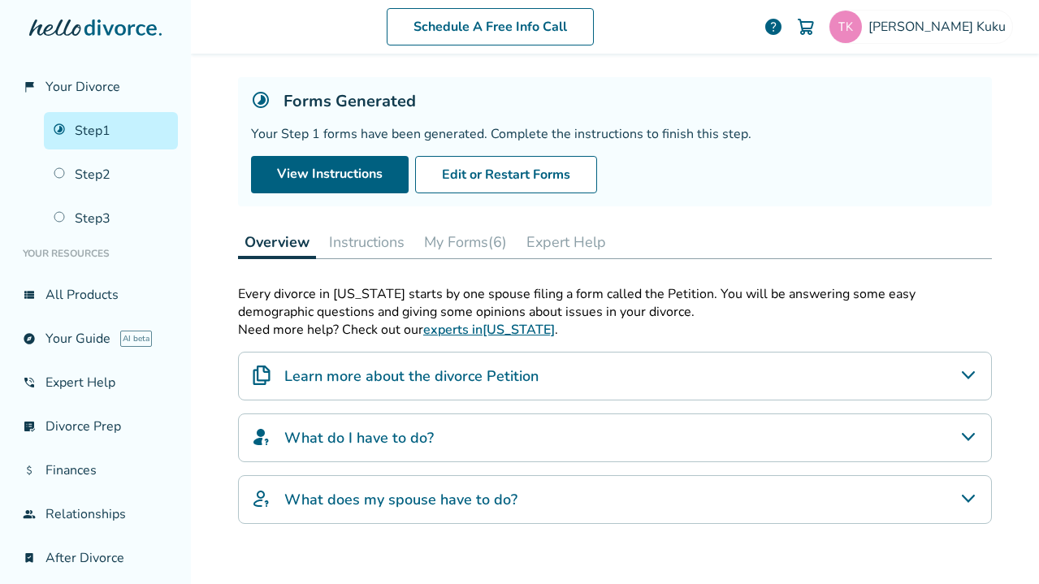
click at [341, 249] on button "Instructions" at bounding box center [366, 242] width 89 height 32
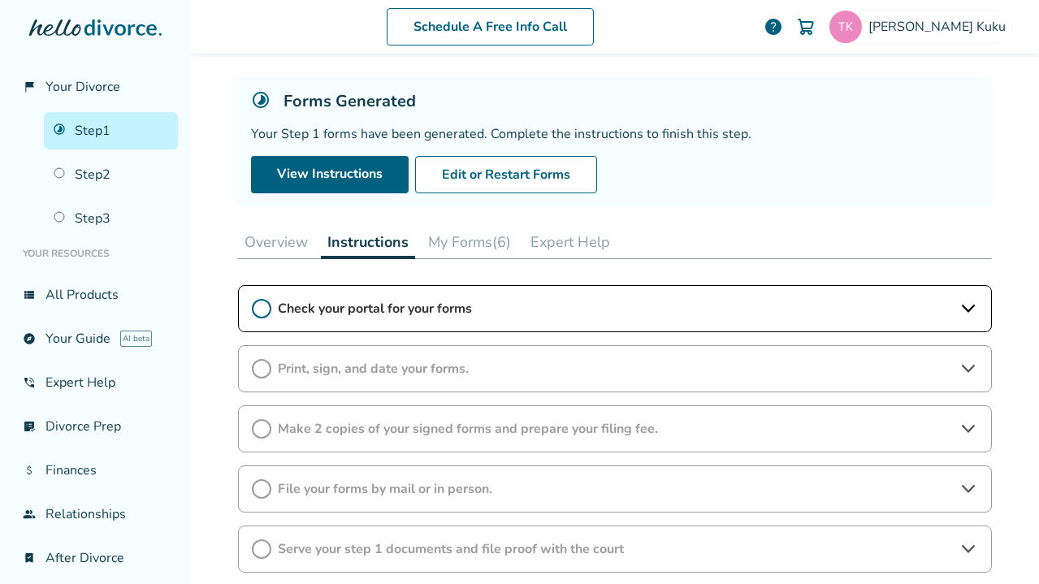
click at [461, 243] on button "My Forms (6)" at bounding box center [470, 242] width 96 height 32
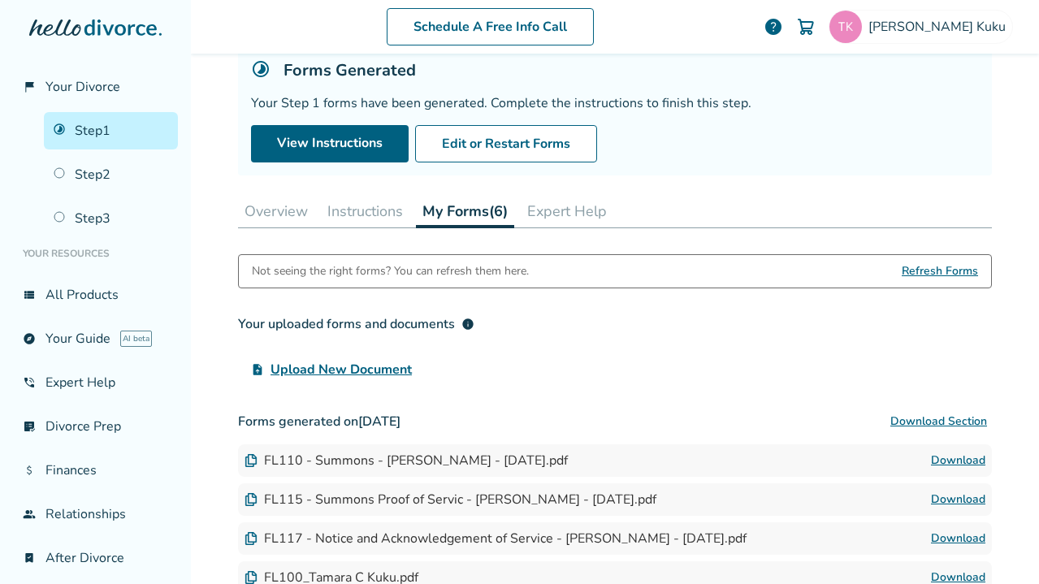
scroll to position [106, 0]
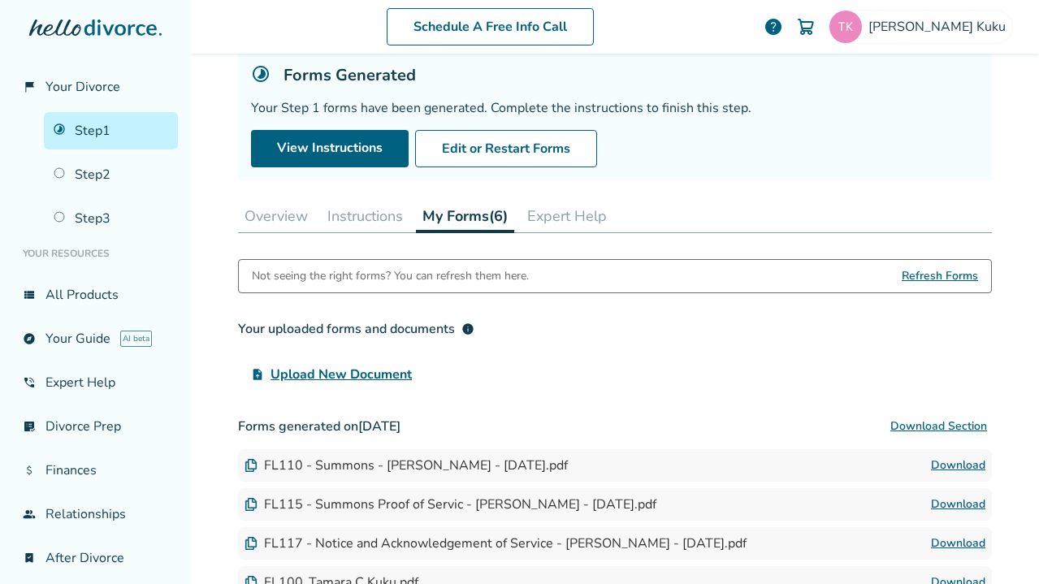
click at [557, 220] on button "Expert Help" at bounding box center [567, 216] width 93 height 32
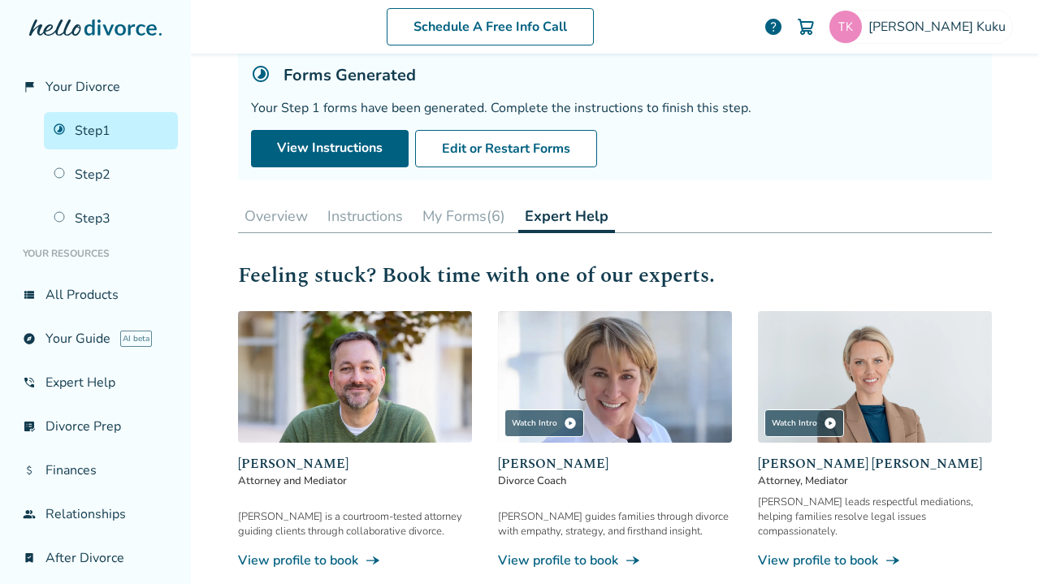
click at [442, 218] on button "My Forms (6)" at bounding box center [464, 216] width 96 height 32
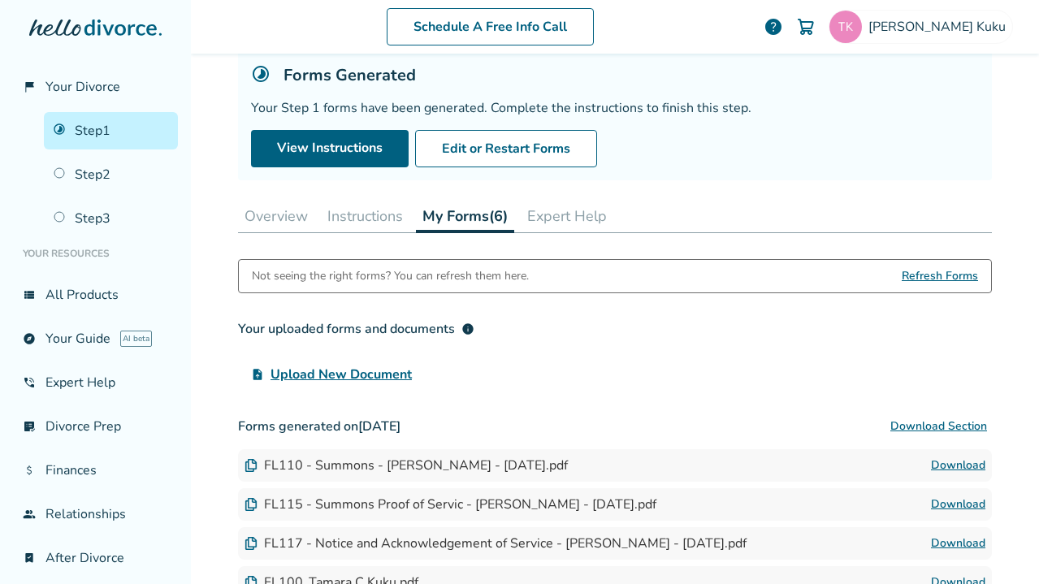
click at [378, 209] on button "Instructions" at bounding box center [365, 216] width 89 height 32
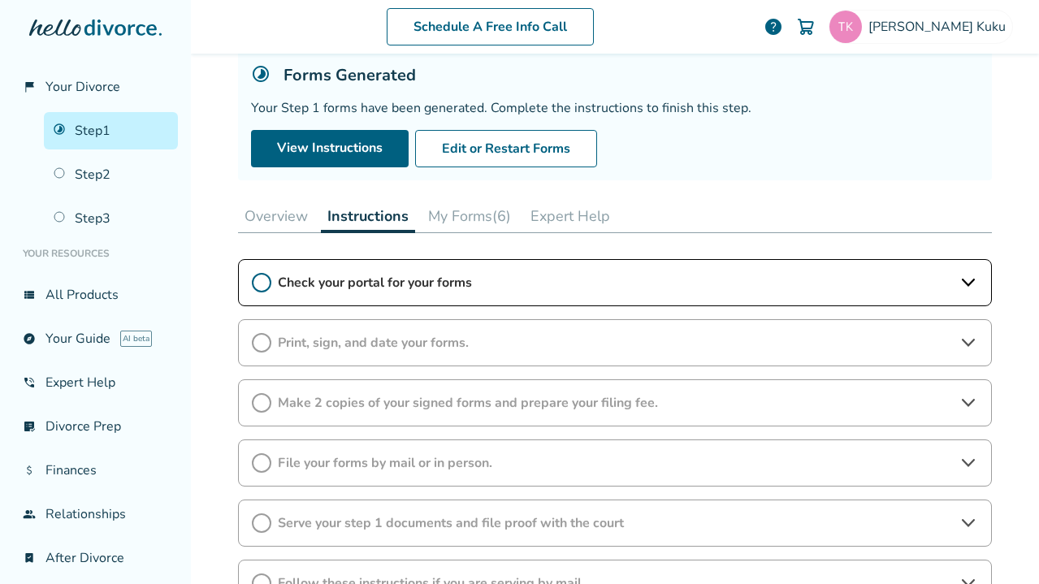
click at [964, 285] on icon at bounding box center [967, 282] width 19 height 19
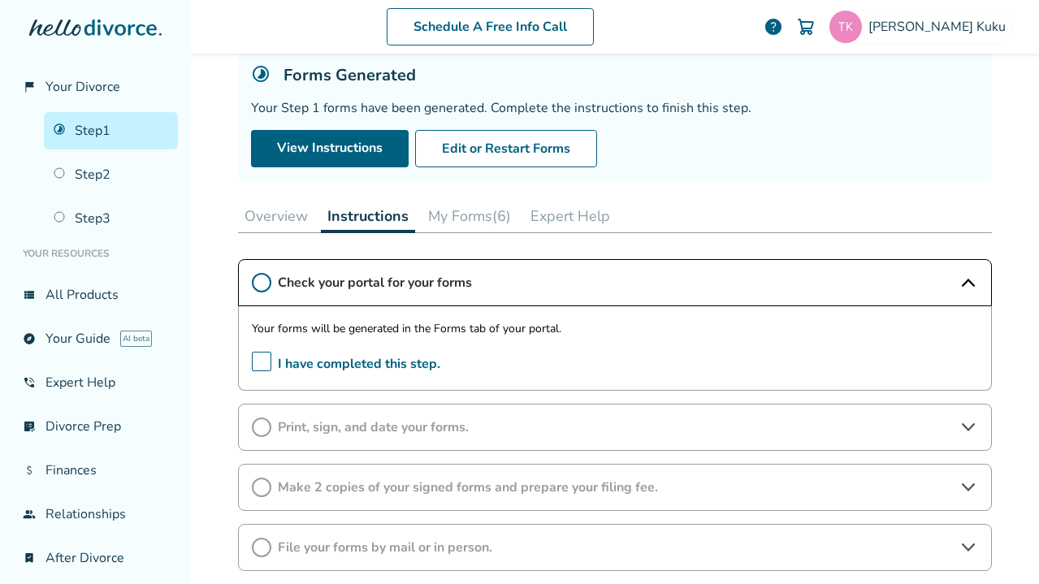
click at [266, 281] on icon at bounding box center [261, 282] width 19 height 19
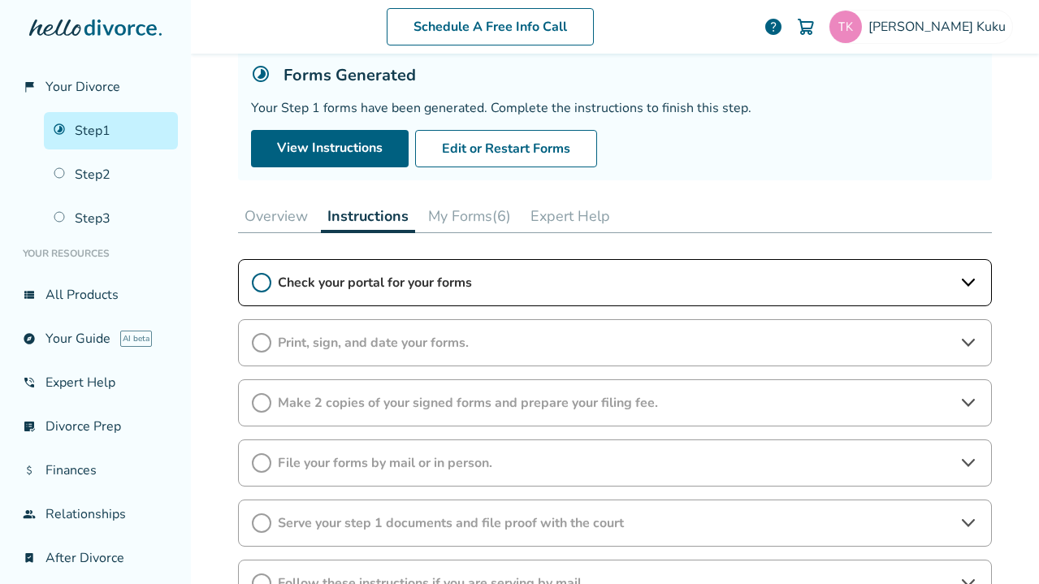
click at [481, 217] on button "My Forms (6)" at bounding box center [470, 216] width 96 height 32
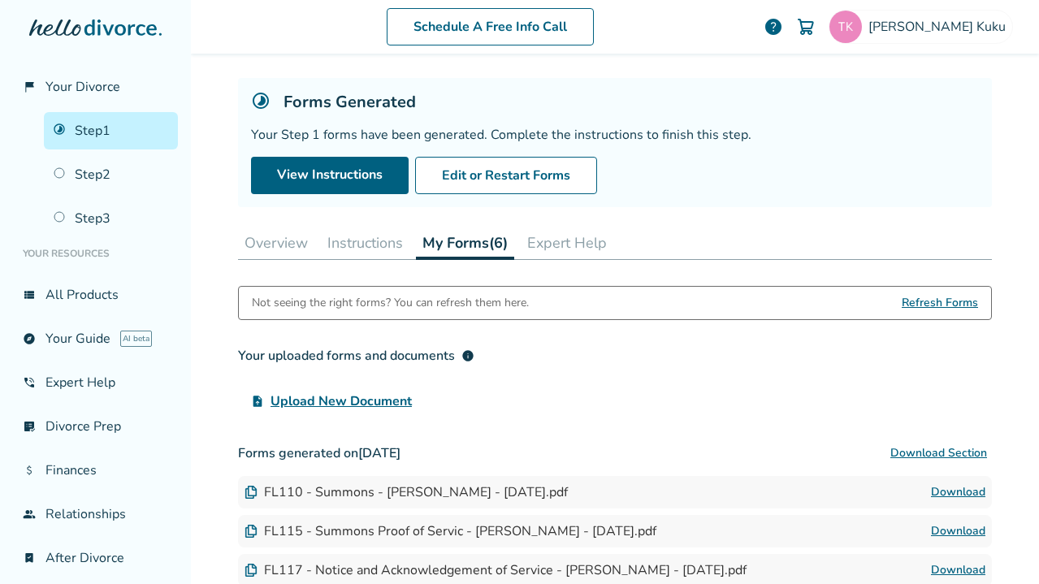
scroll to position [82, 0]
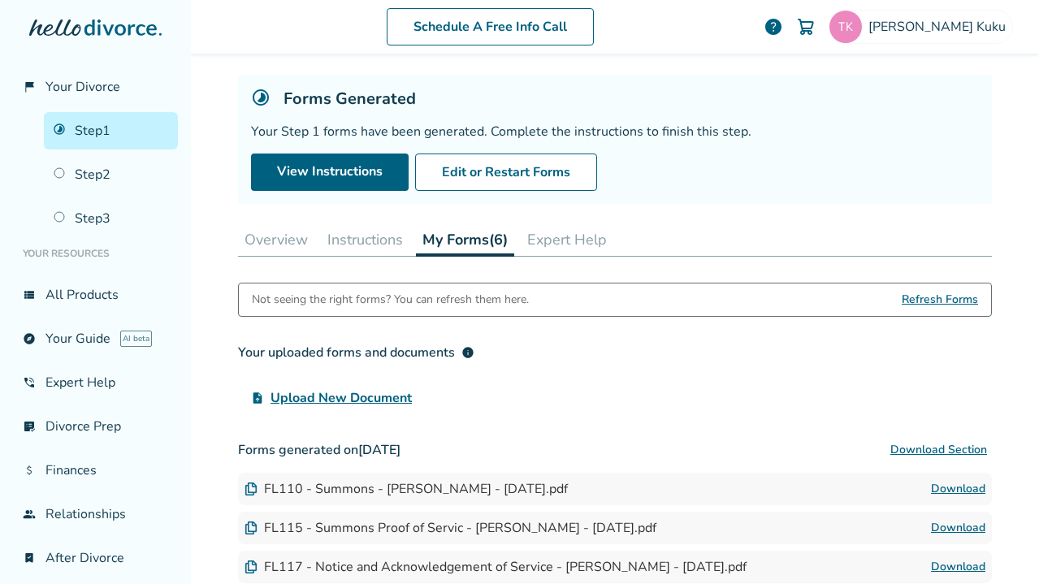
click at [957, 487] on link "Download" at bounding box center [958, 488] width 54 height 19
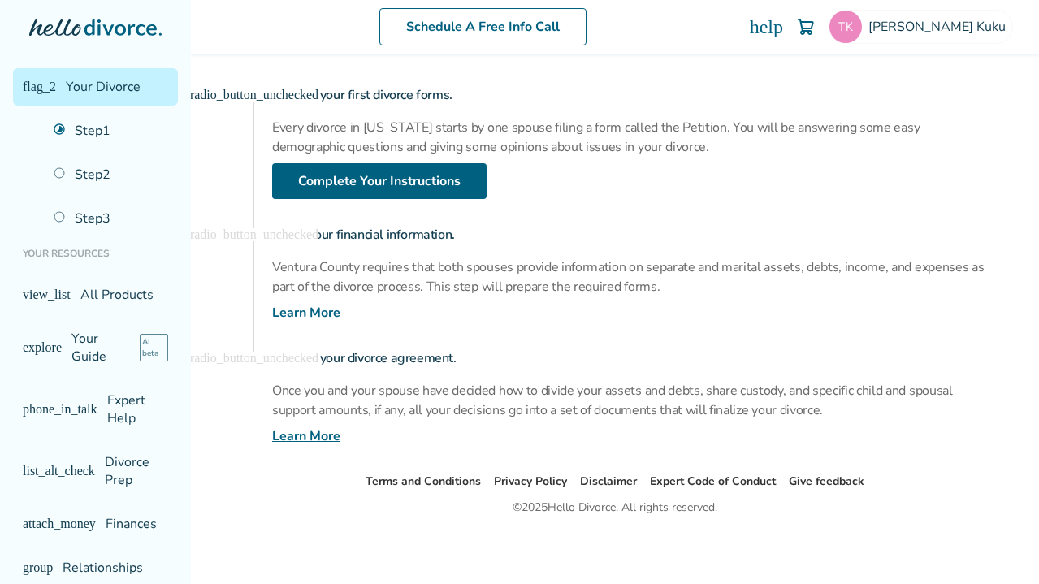
scroll to position [193, 0]
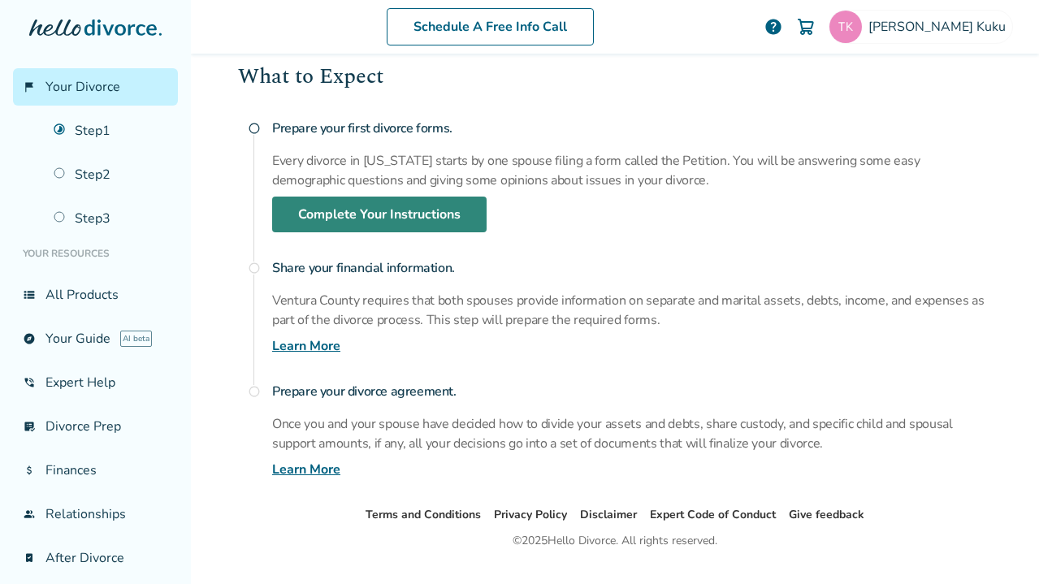
click at [415, 214] on link "Complete Your Instructions" at bounding box center [379, 215] width 214 height 36
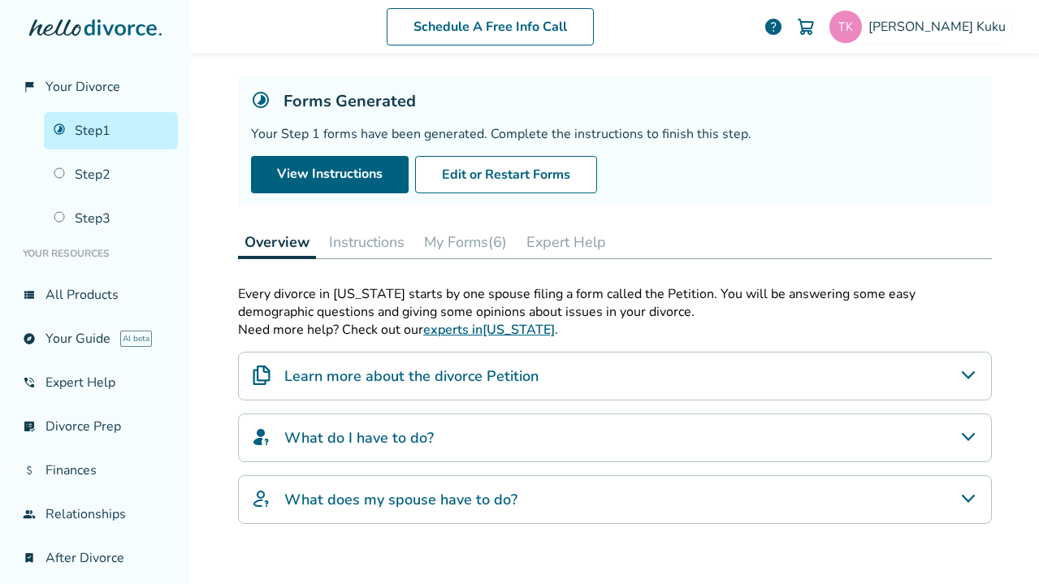
click at [467, 236] on button "My Forms (6)" at bounding box center [466, 242] width 96 height 32
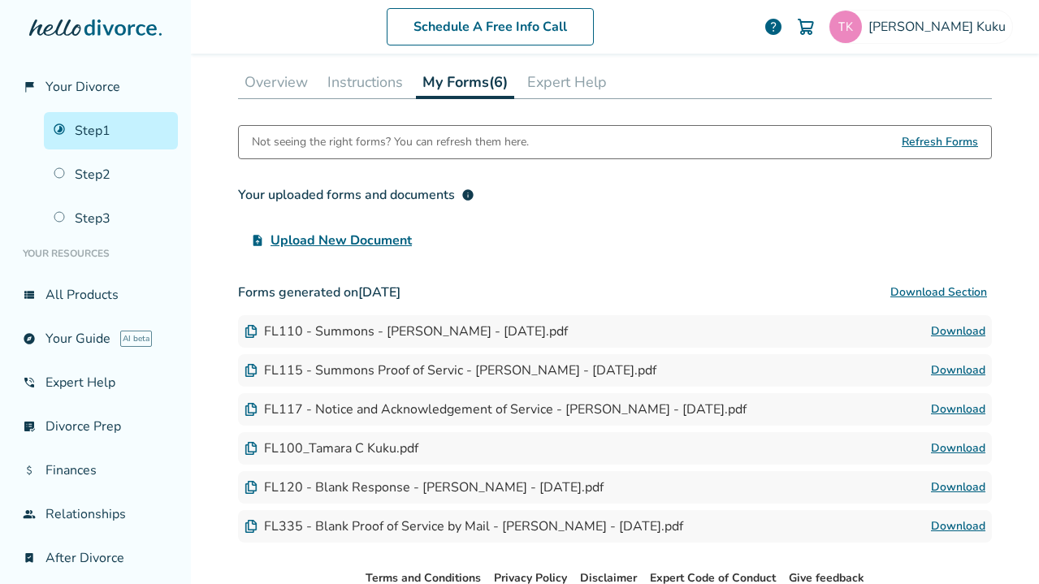
scroll to position [252, 0]
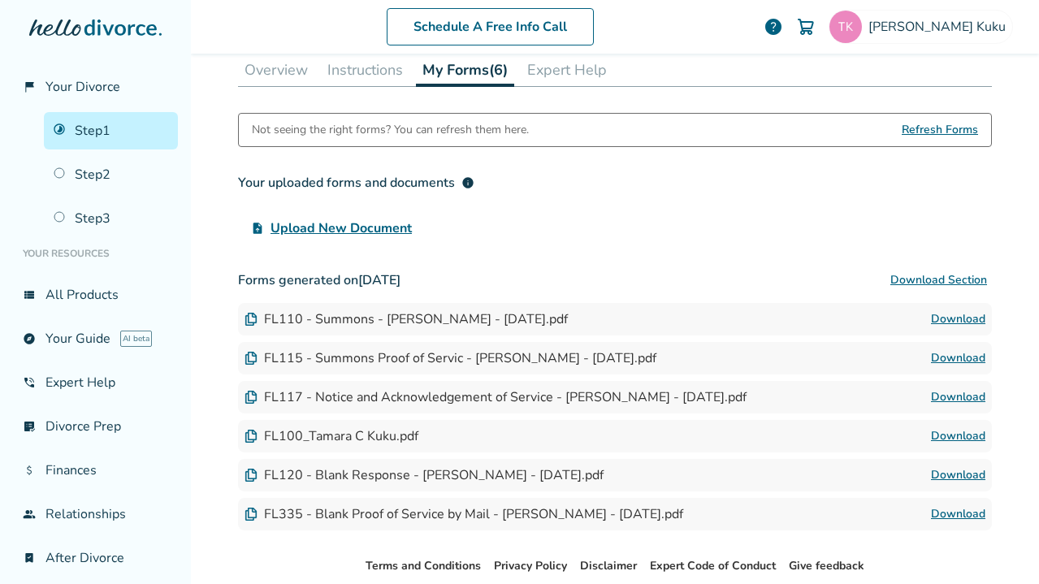
click at [938, 359] on link "Download" at bounding box center [958, 357] width 54 height 19
click at [965, 400] on link "Download" at bounding box center [958, 396] width 54 height 19
click at [962, 438] on link "Download" at bounding box center [958, 435] width 54 height 19
click at [941, 474] on link "Download" at bounding box center [958, 474] width 54 height 19
click at [956, 514] on link "Download" at bounding box center [958, 513] width 54 height 19
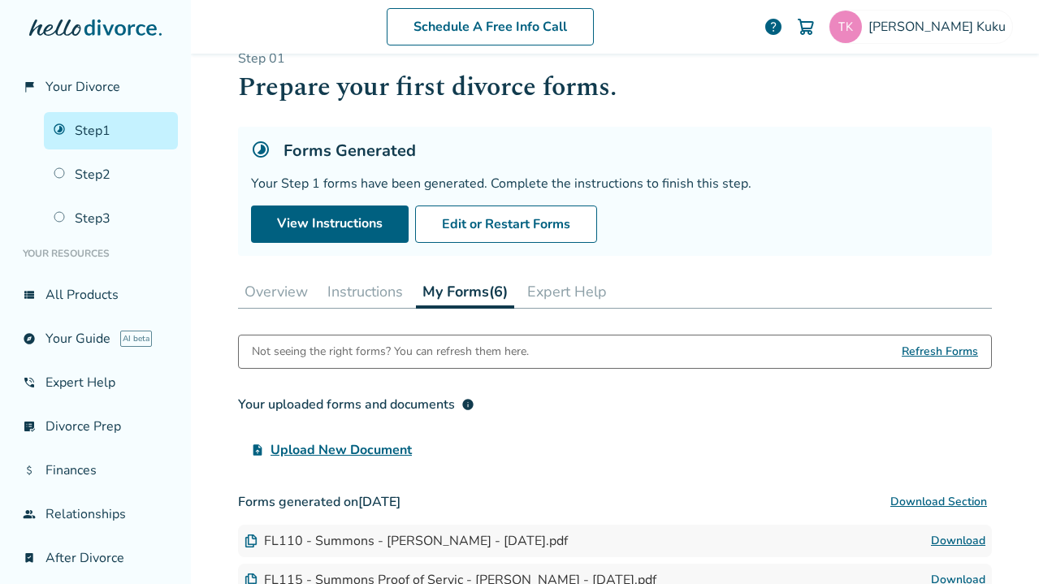
scroll to position [0, 0]
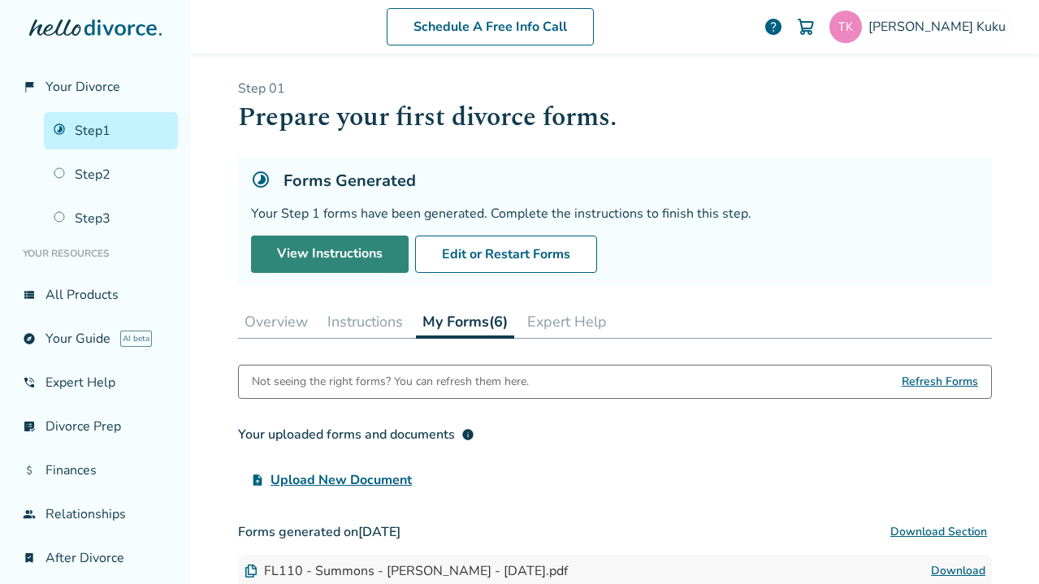
click at [337, 256] on link "View Instructions" at bounding box center [330, 254] width 158 height 37
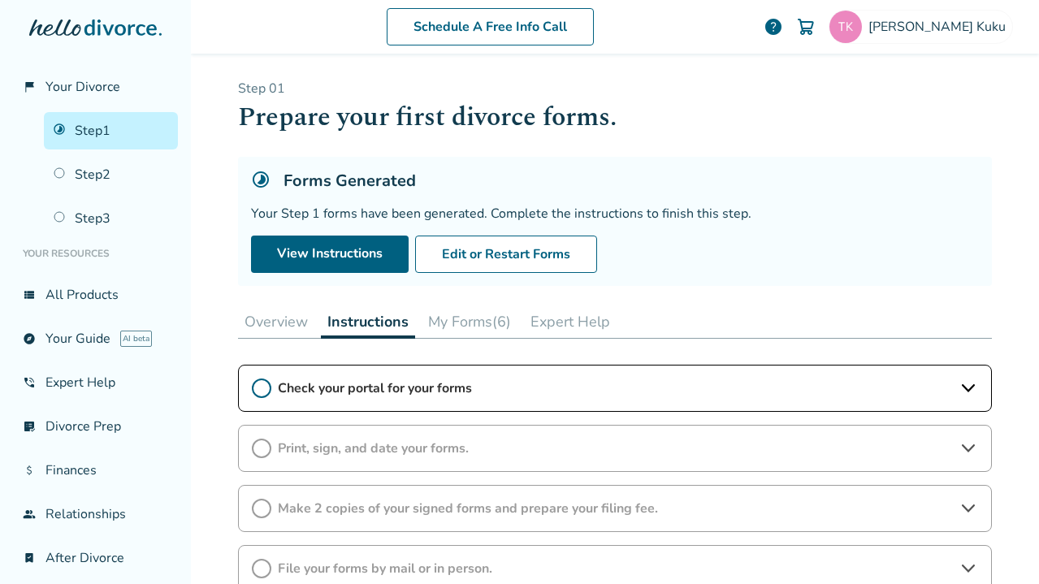
click at [273, 328] on button "Overview" at bounding box center [276, 321] width 76 height 32
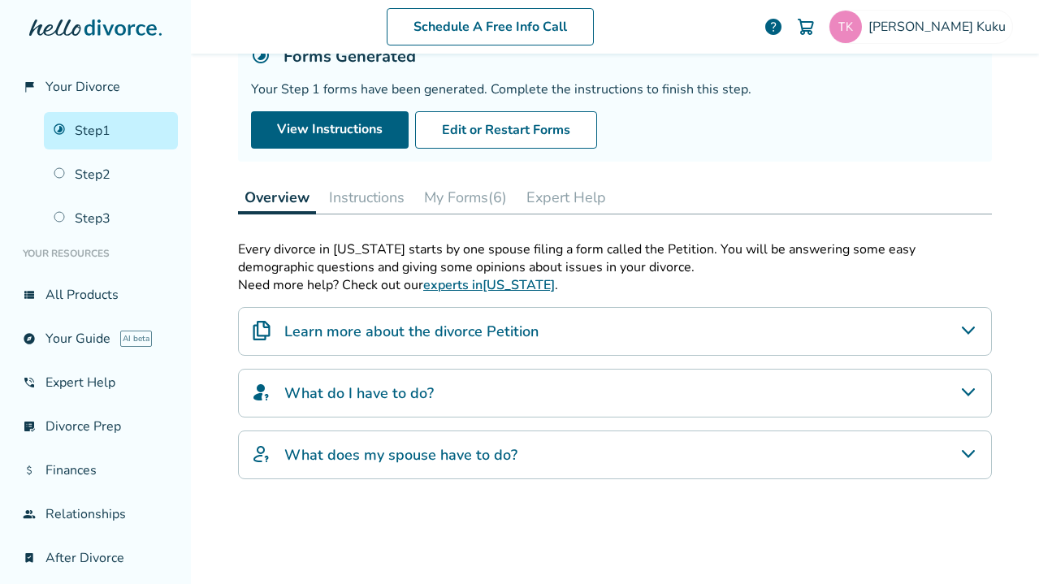
scroll to position [125, 0]
click at [967, 322] on icon "Learn more about the divorce Petition" at bounding box center [967, 329] width 19 height 19
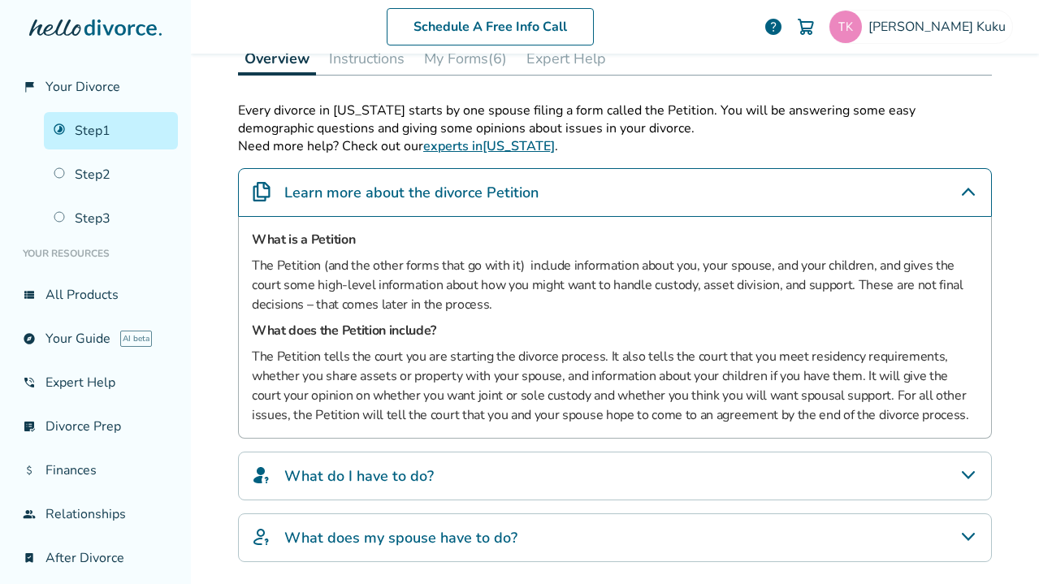
scroll to position [270, 0]
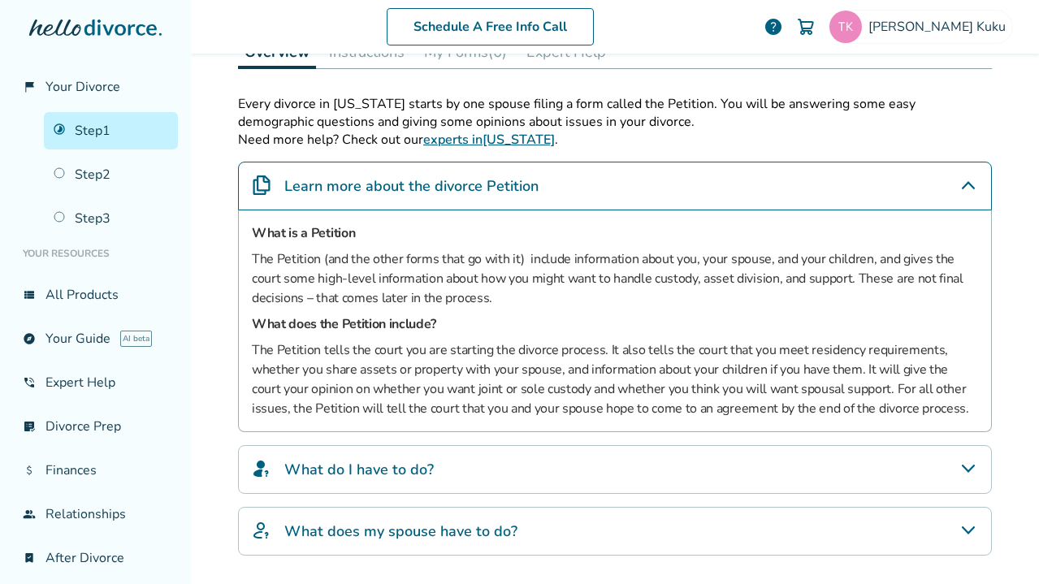
click at [962, 469] on icon "What do I have to do?" at bounding box center [967, 468] width 19 height 19
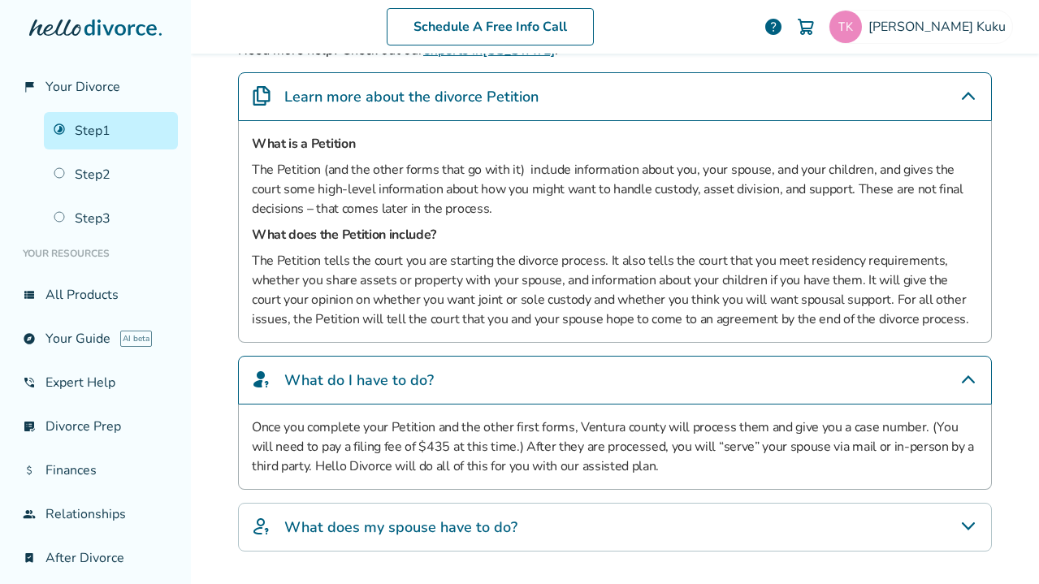
scroll to position [389, 0]
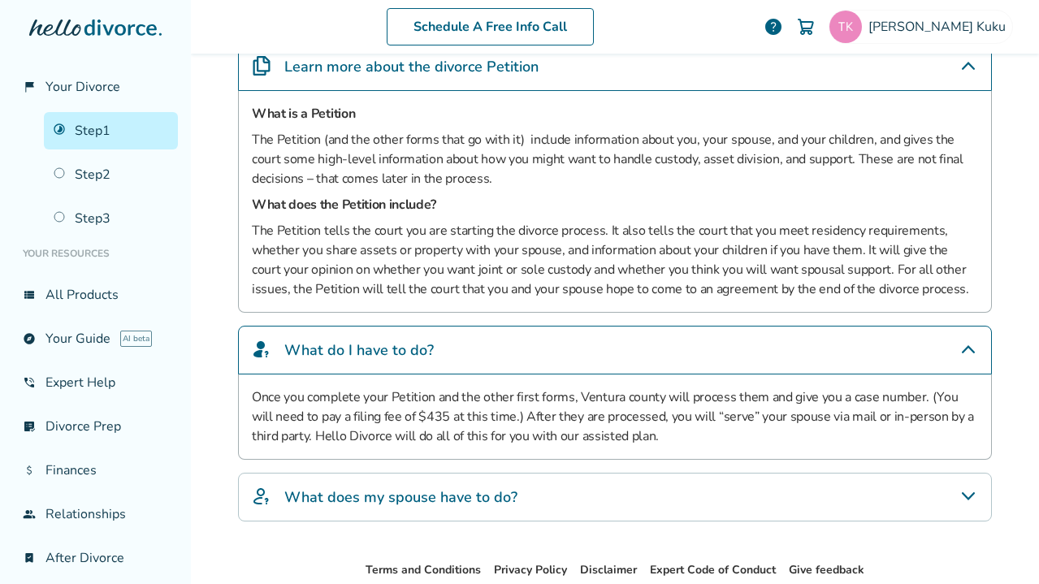
click at [971, 504] on div "What does my spouse have to do?" at bounding box center [615, 497] width 754 height 49
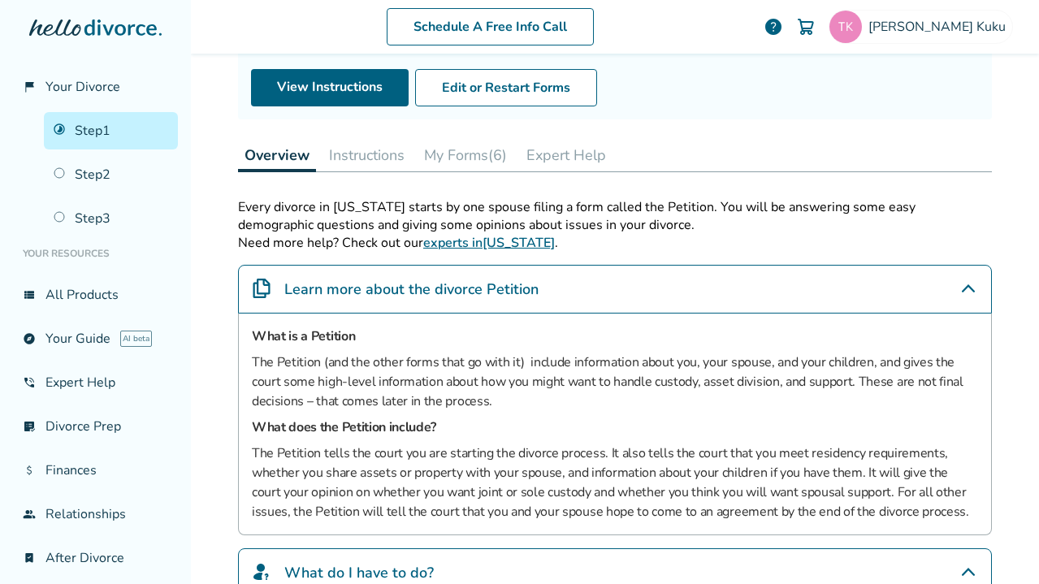
scroll to position [166, 0]
click at [357, 161] on button "Instructions" at bounding box center [366, 156] width 89 height 32
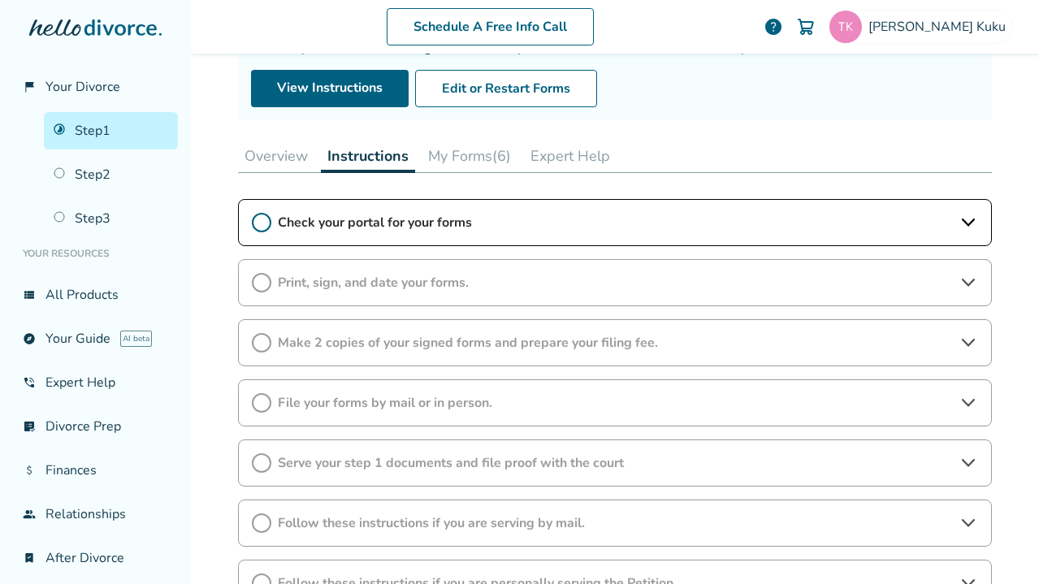
click at [975, 226] on icon at bounding box center [967, 222] width 19 height 19
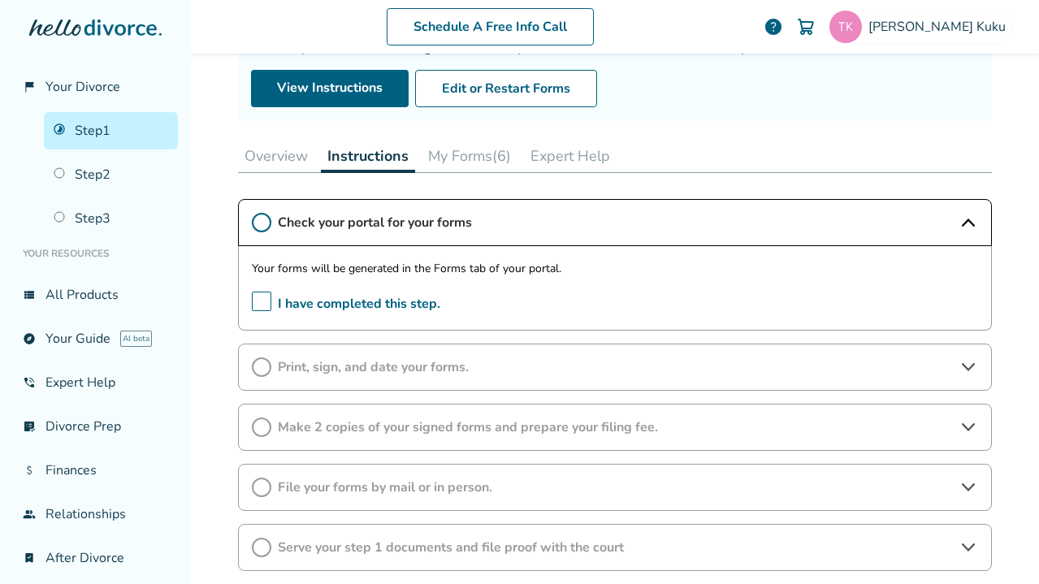
click at [253, 300] on span "I have completed this step." at bounding box center [346, 304] width 188 height 25
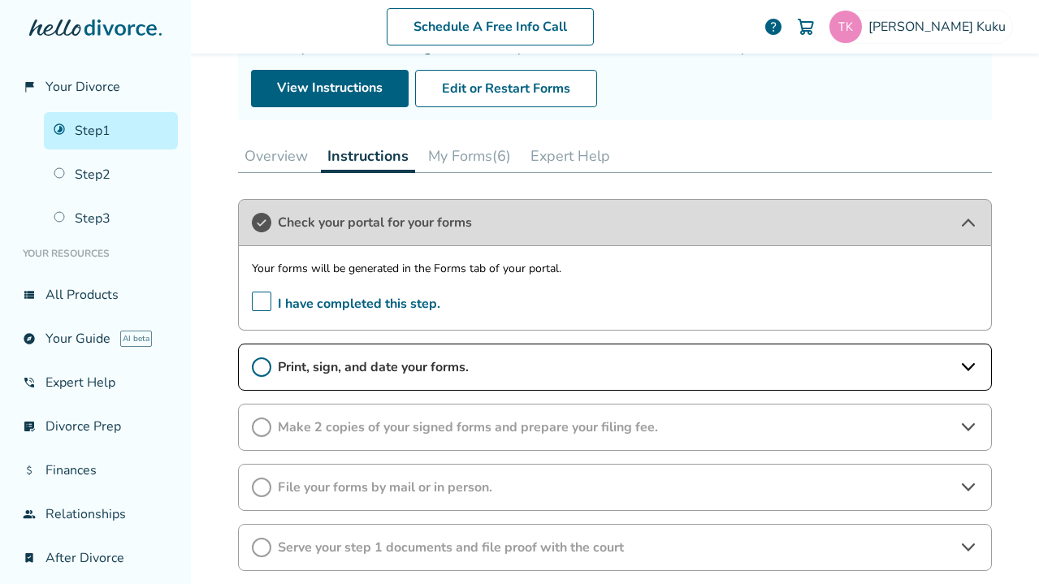
click at [978, 367] on div "Print, sign, and date your forms." at bounding box center [615, 367] width 754 height 47
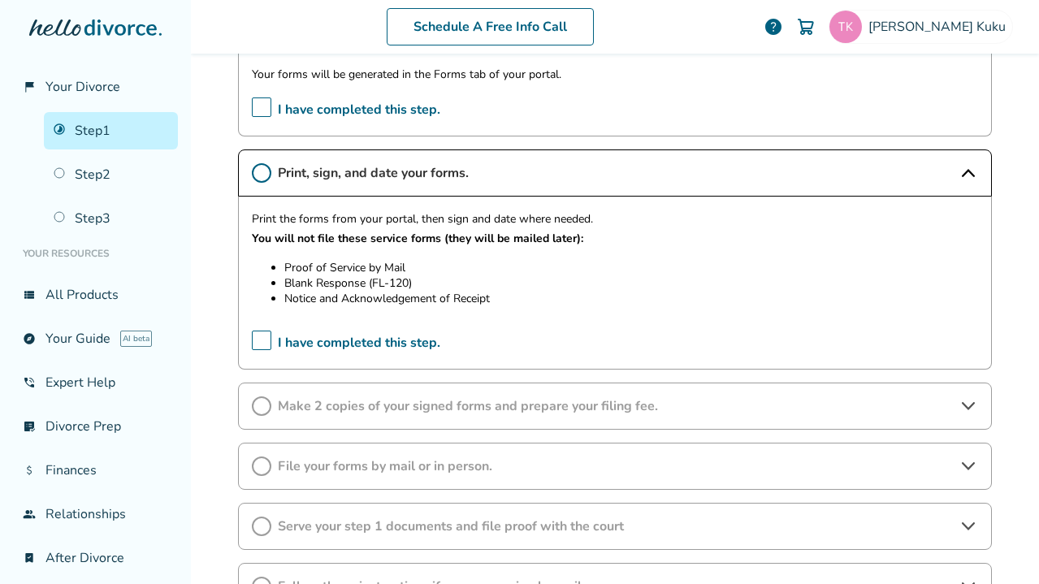
scroll to position [366, 0]
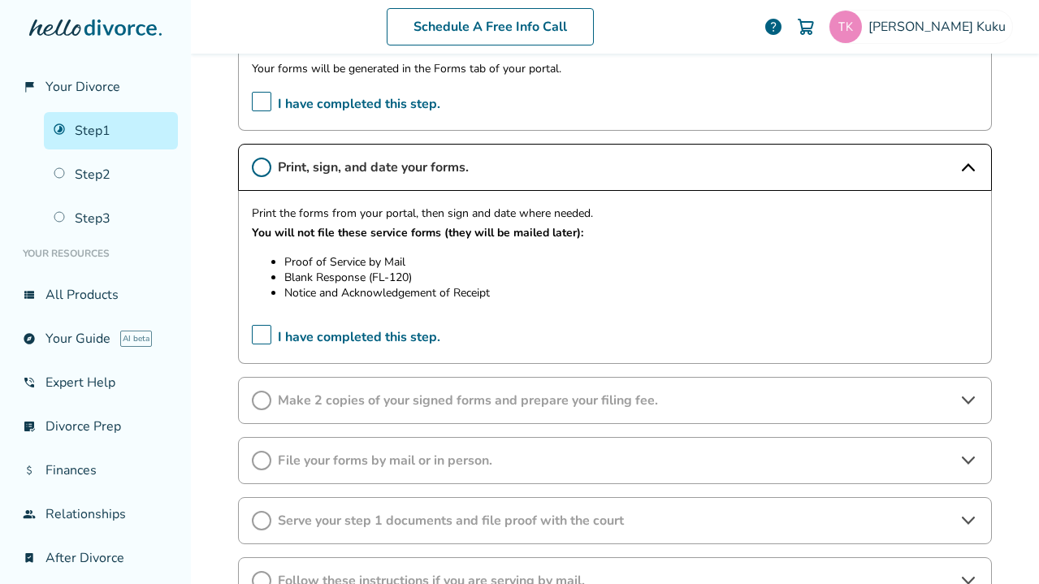
click at [375, 400] on span "Make 2 copies of your signed forms and prepare your filing fee." at bounding box center [615, 401] width 674 height 18
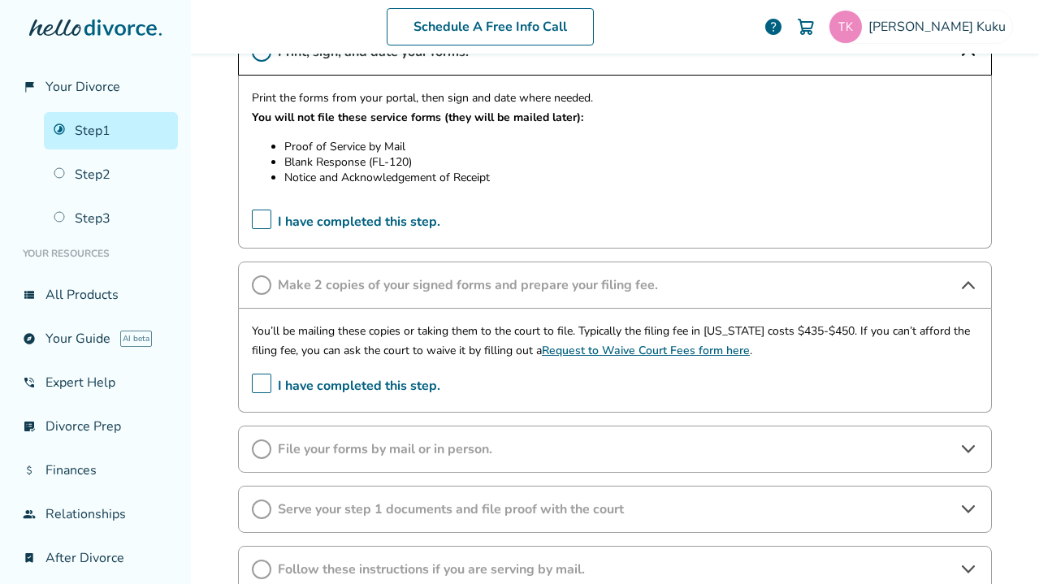
scroll to position [487, 0]
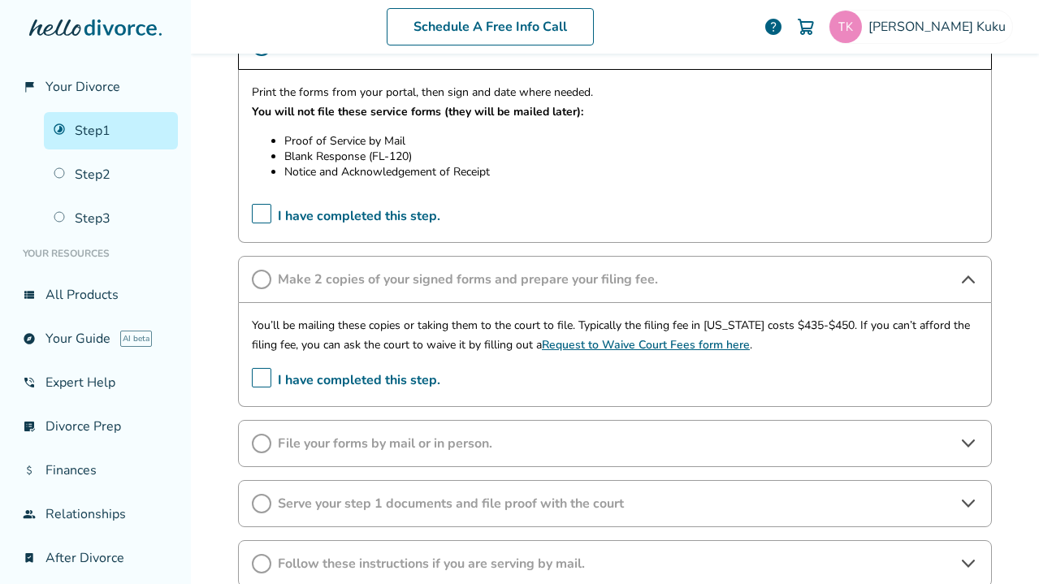
click at [399, 438] on span "File your forms by mail or in person." at bounding box center [615, 444] width 674 height 18
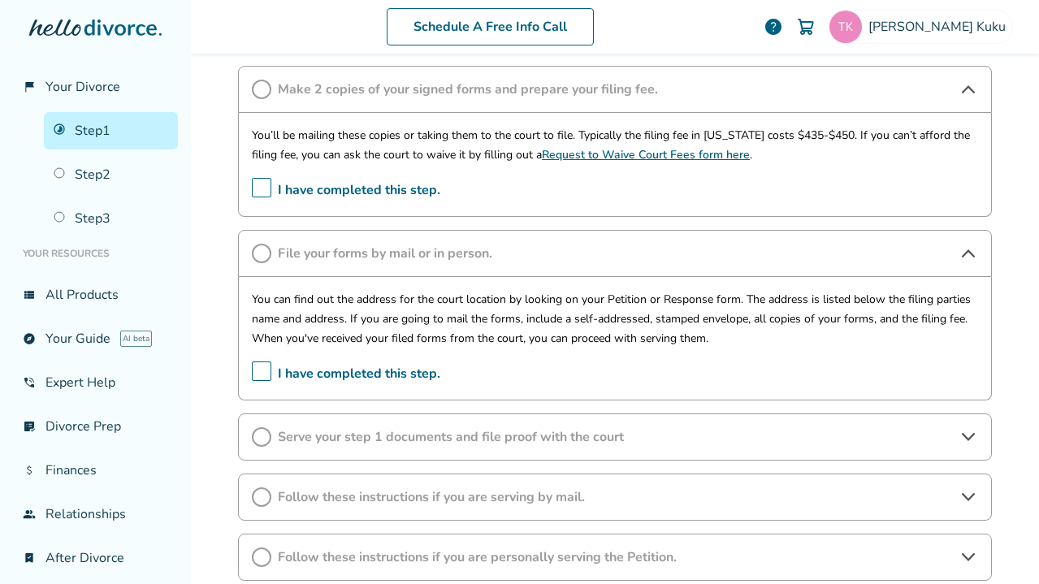
scroll to position [677, 0]
click at [388, 446] on div "Serve your step 1 documents and file proof with the court" at bounding box center [615, 436] width 754 height 47
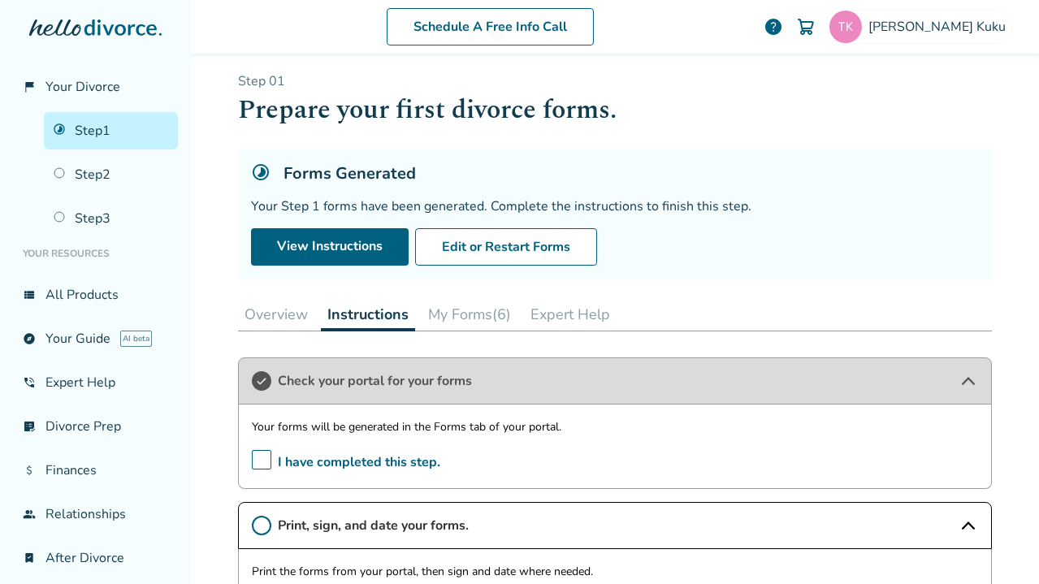
scroll to position [6, 0]
